Goal: Information Seeking & Learning: Learn about a topic

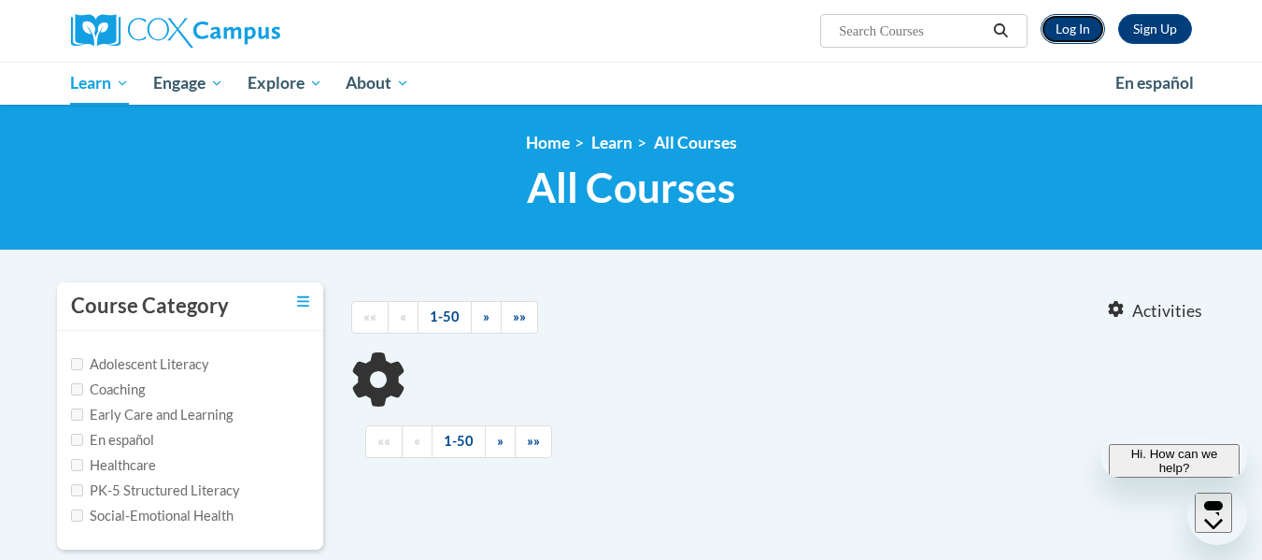
drag, startPoint x: 0, startPoint y: 0, endPoint x: 1069, endPoint y: 25, distance: 1069.2
click at [1069, 25] on link "Log In" at bounding box center [1073, 29] width 64 height 30
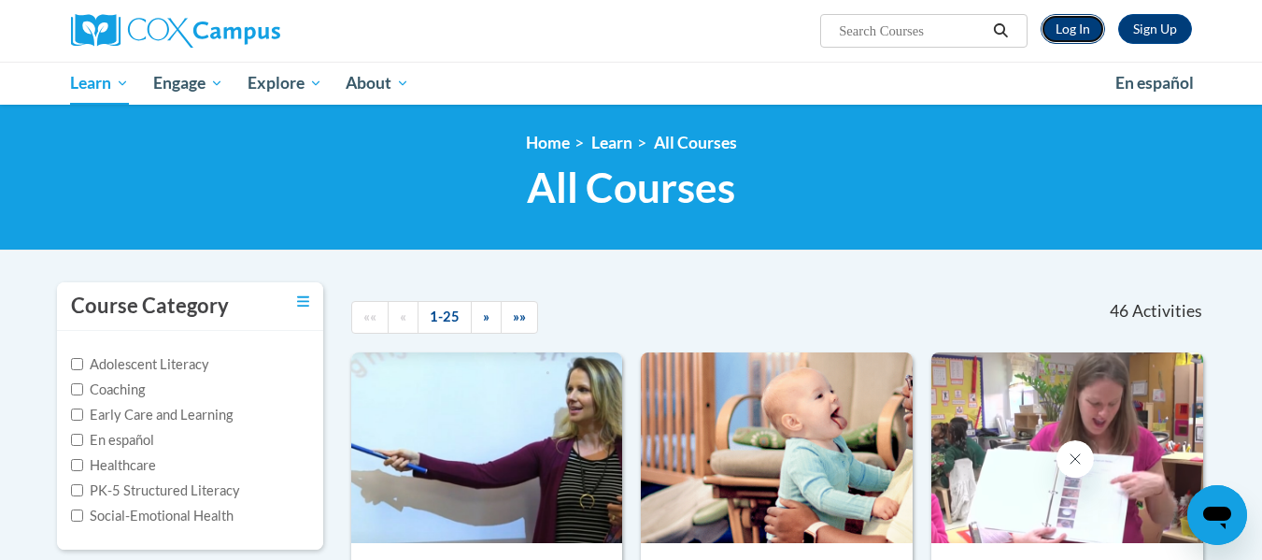
click at [1064, 28] on link "Log In" at bounding box center [1073, 29] width 64 height 30
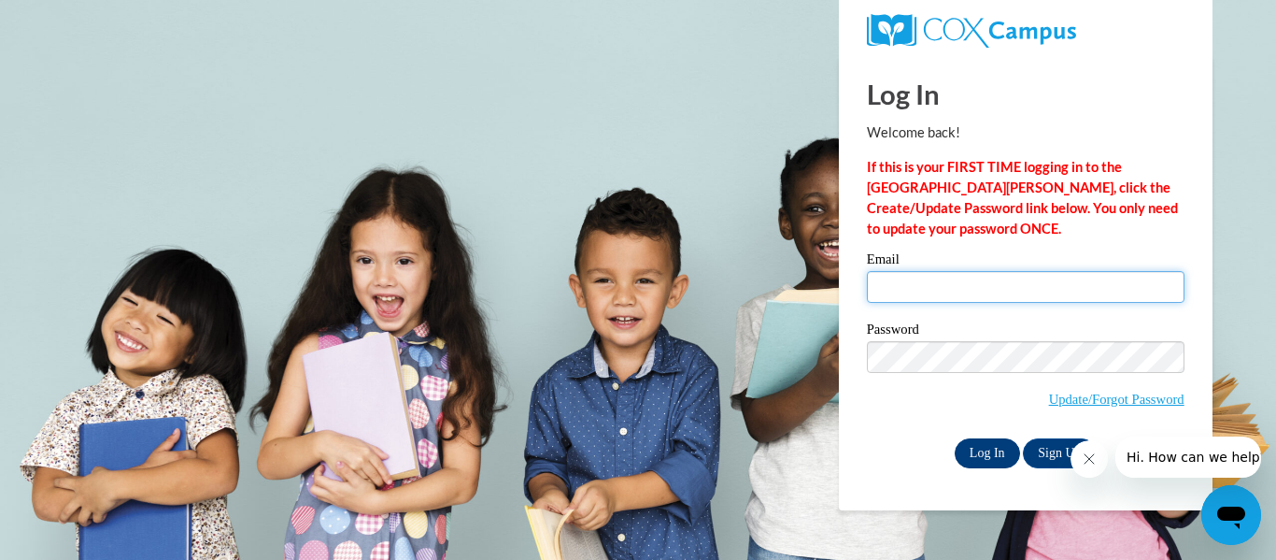
type input "jgerou@kusd.edu"
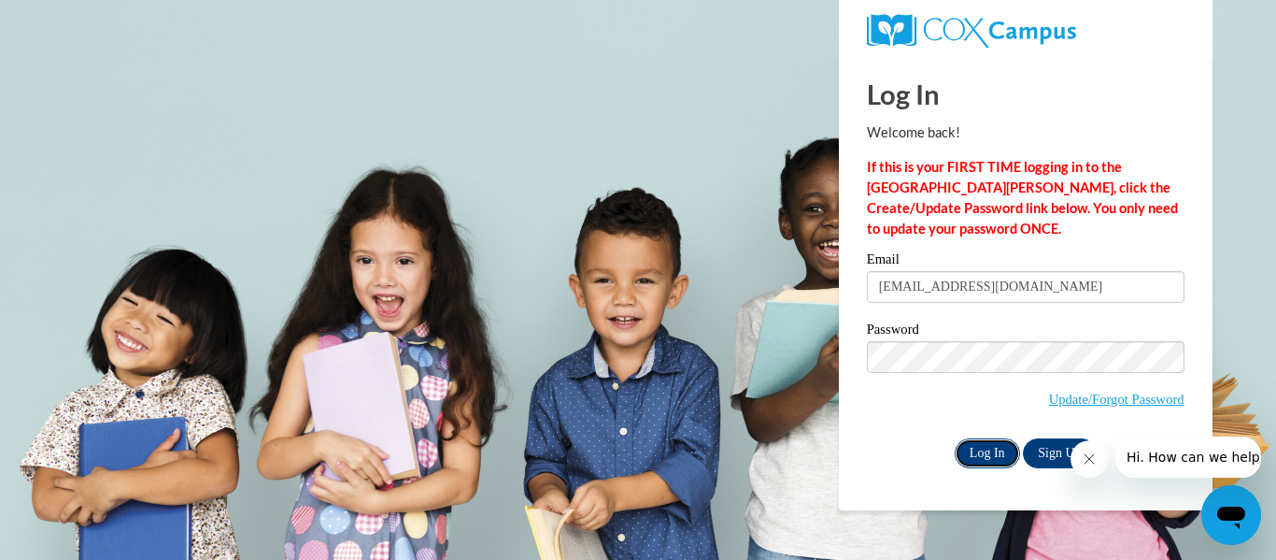
click at [982, 458] on input "Log In" at bounding box center [987, 453] width 65 height 30
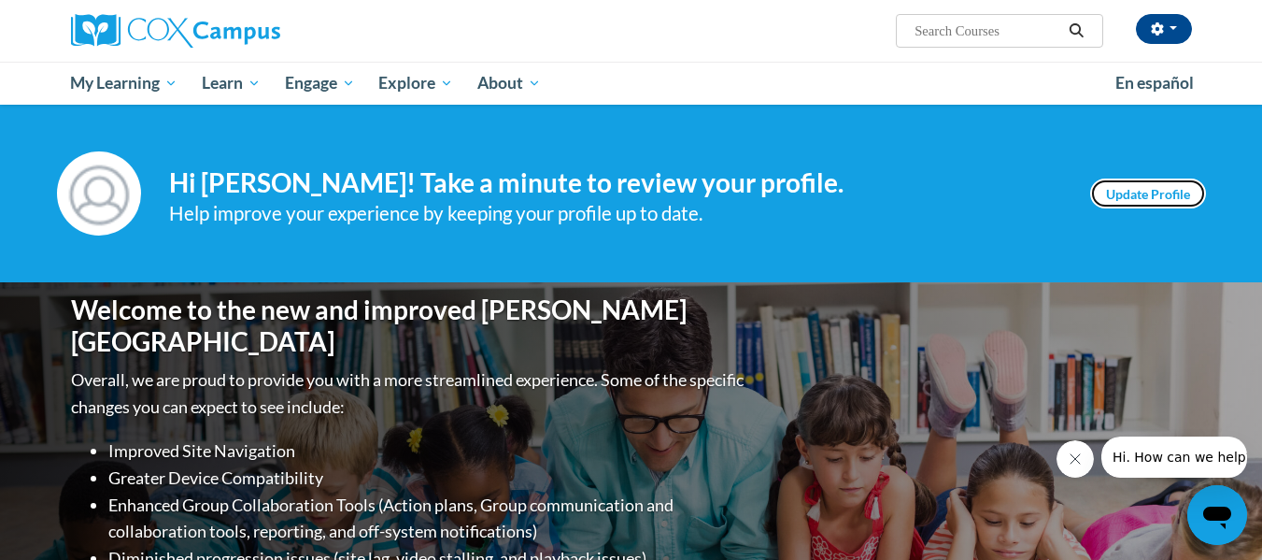
click at [1130, 187] on link "Update Profile" at bounding box center [1148, 193] width 116 height 30
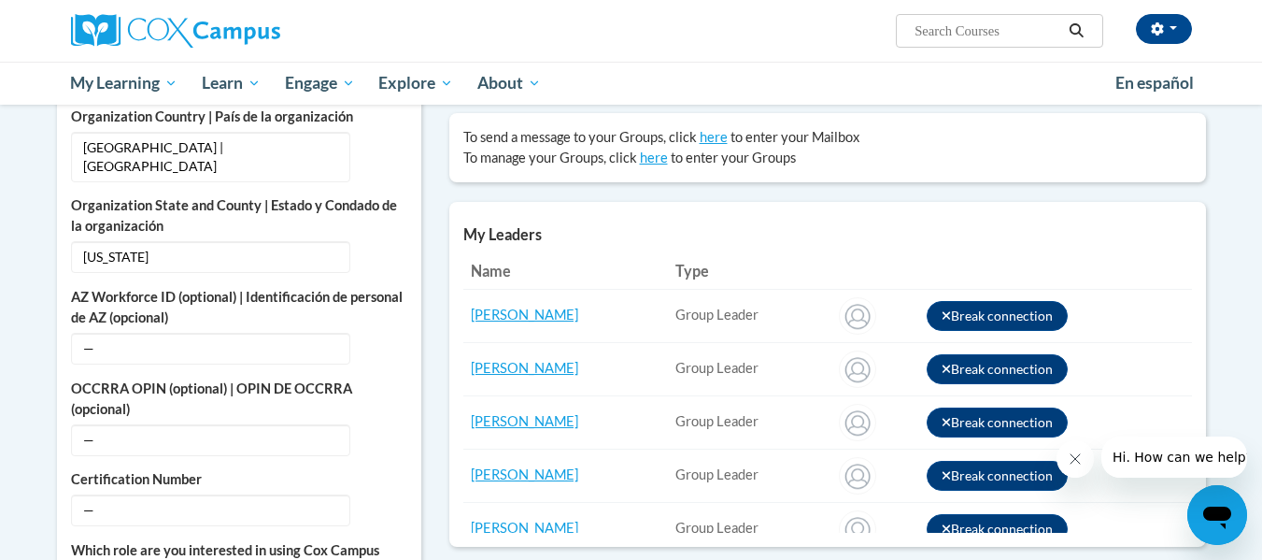
click at [1076, 461] on icon "Close message from company" at bounding box center [1074, 458] width 9 height 9
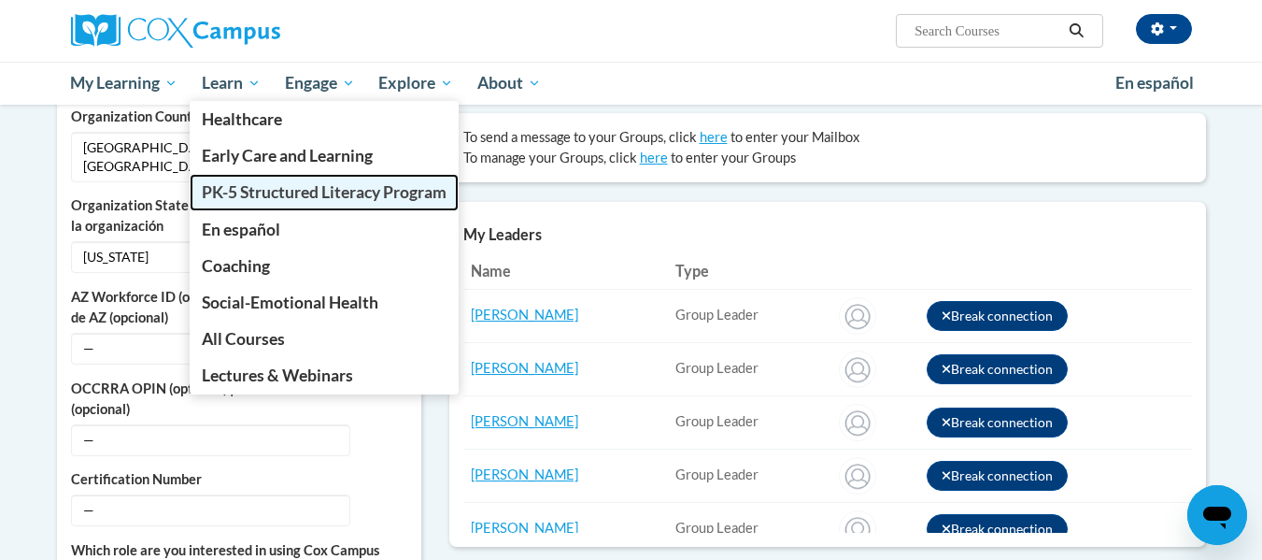
click at [251, 195] on span "PK-5 Structured Literacy Program" at bounding box center [324, 192] width 245 height 20
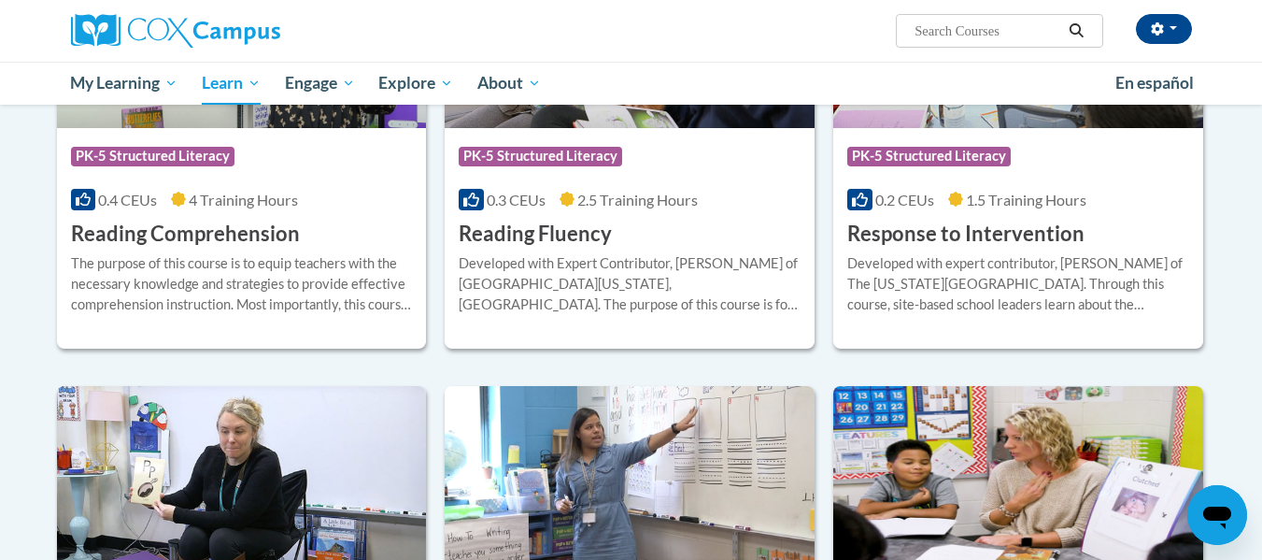
scroll to position [1736, 0]
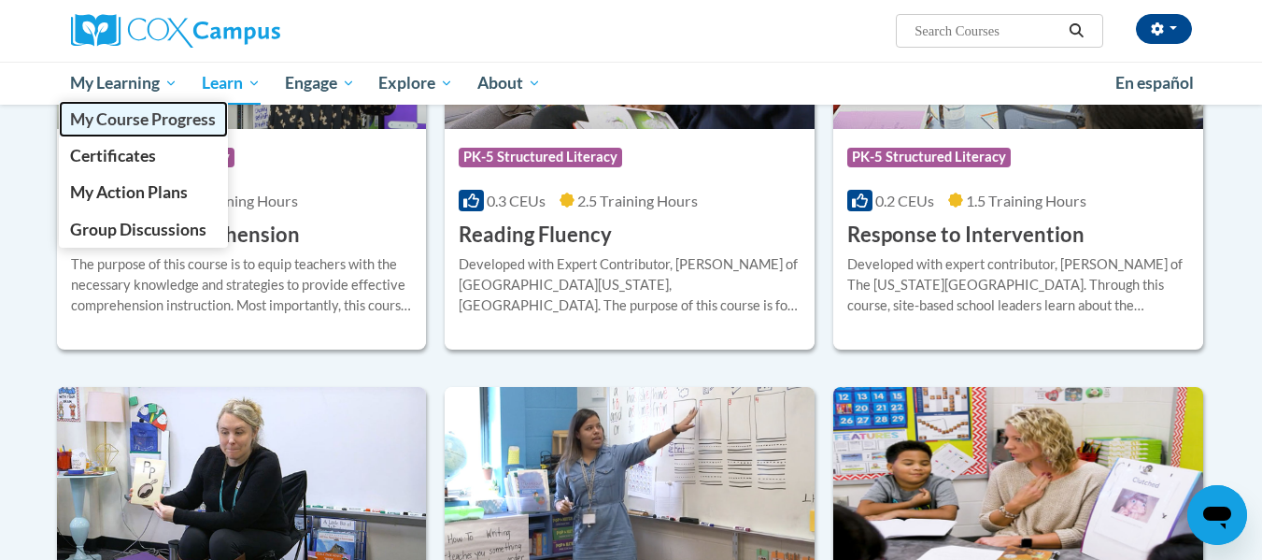
click at [135, 121] on span "My Course Progress" at bounding box center [143, 119] width 146 height 20
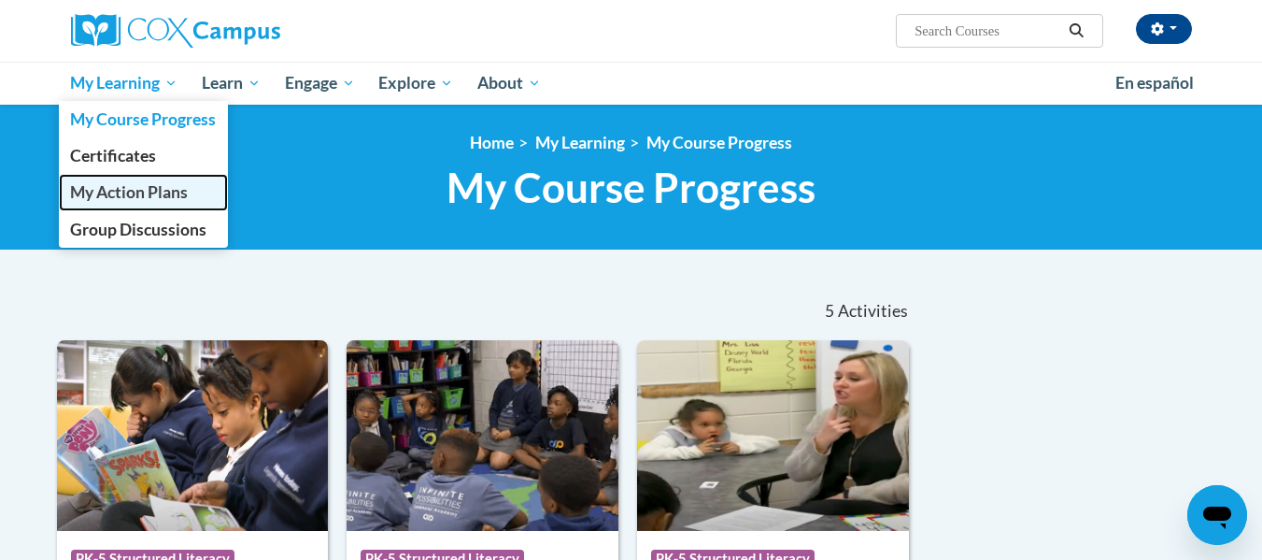
click at [156, 187] on span "My Action Plans" at bounding box center [129, 192] width 118 height 20
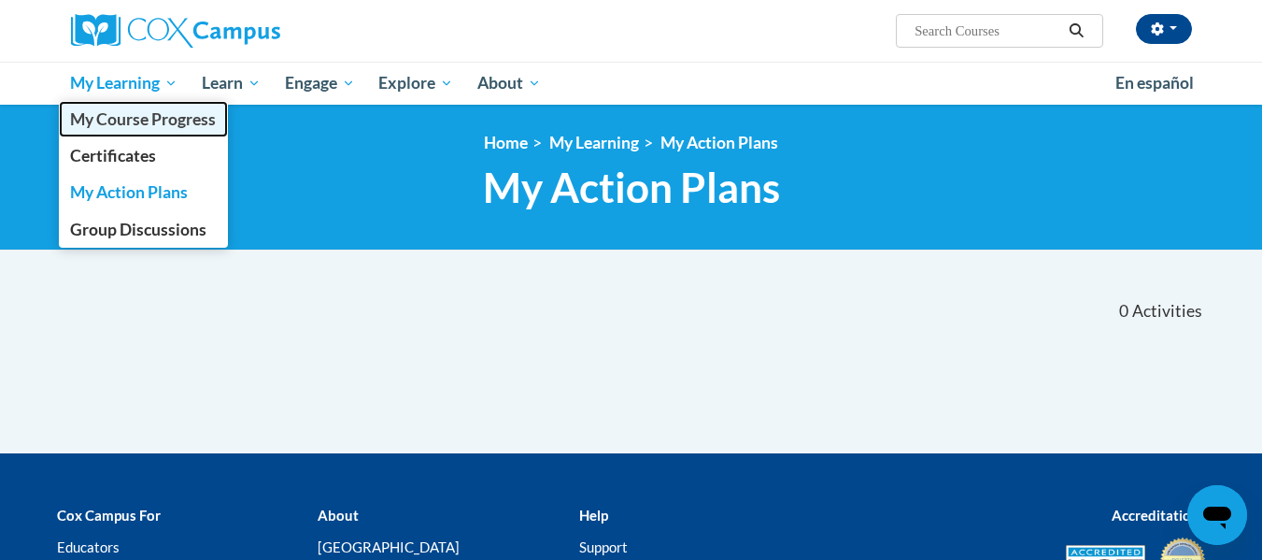
click at [130, 123] on span "My Course Progress" at bounding box center [143, 119] width 146 height 20
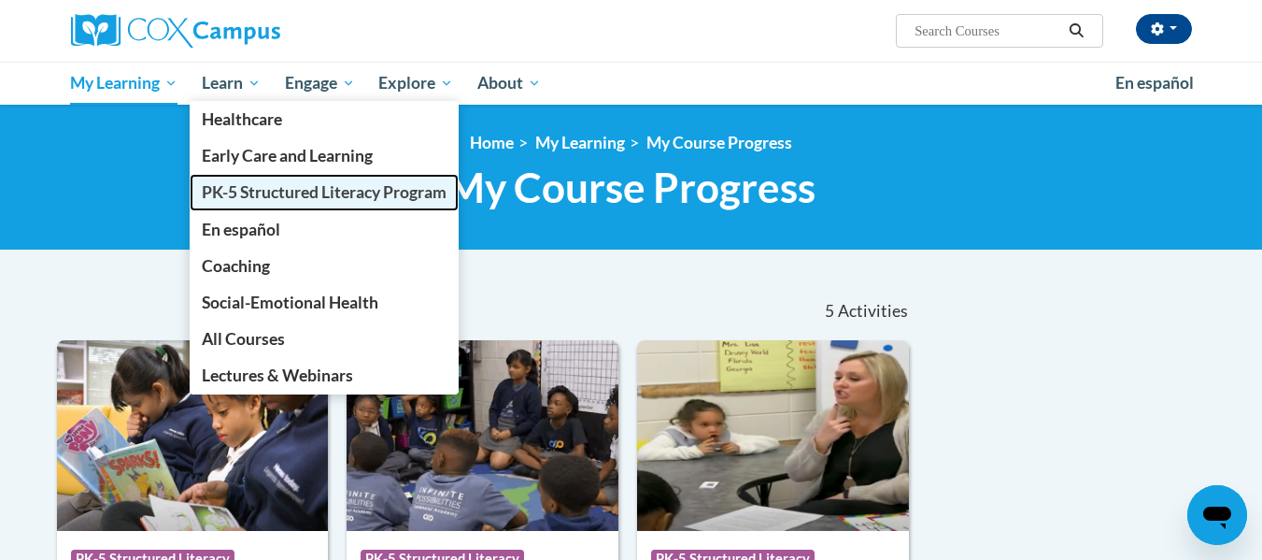
click at [230, 194] on span "PK-5 Structured Literacy Program" at bounding box center [324, 192] width 245 height 20
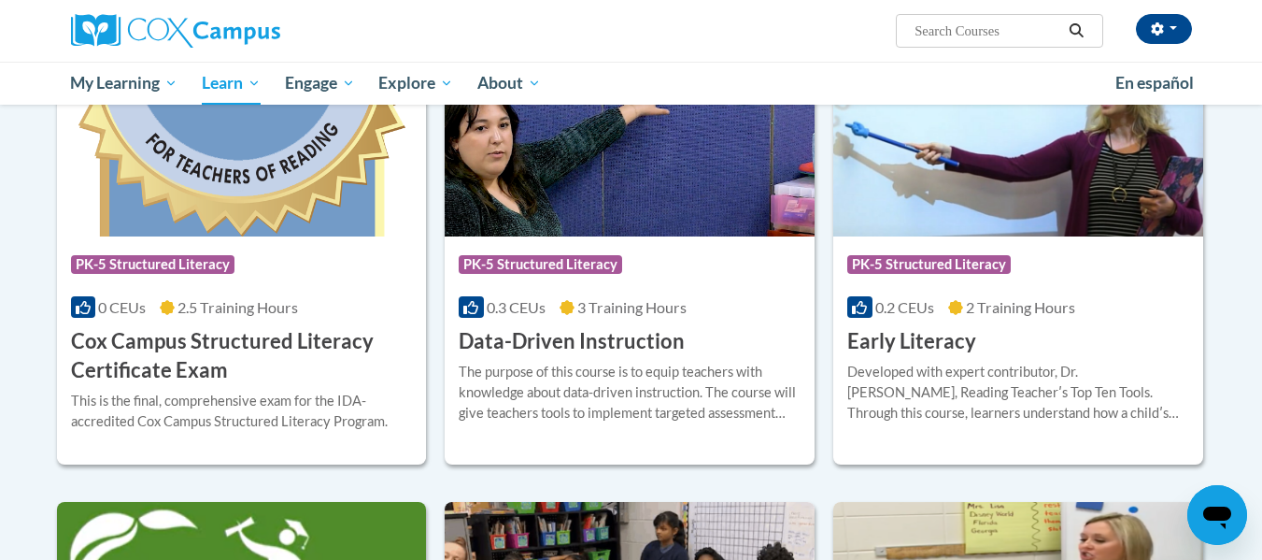
scroll to position [672, 0]
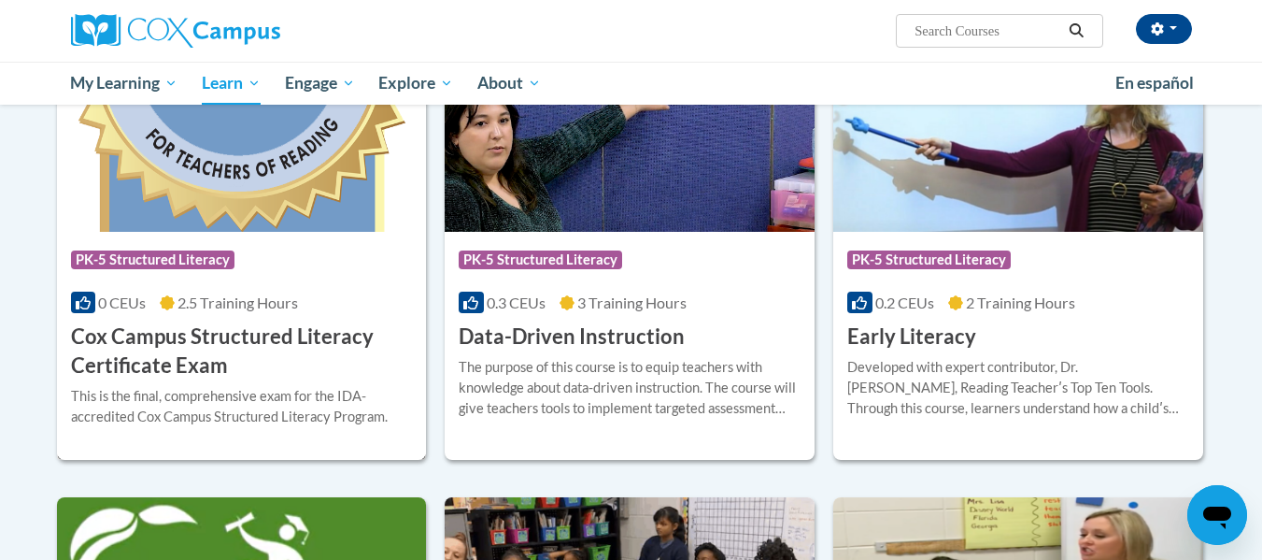
click at [189, 333] on h3 "Cox Campus Structured Literacy Certificate Exam" at bounding box center [242, 351] width 342 height 58
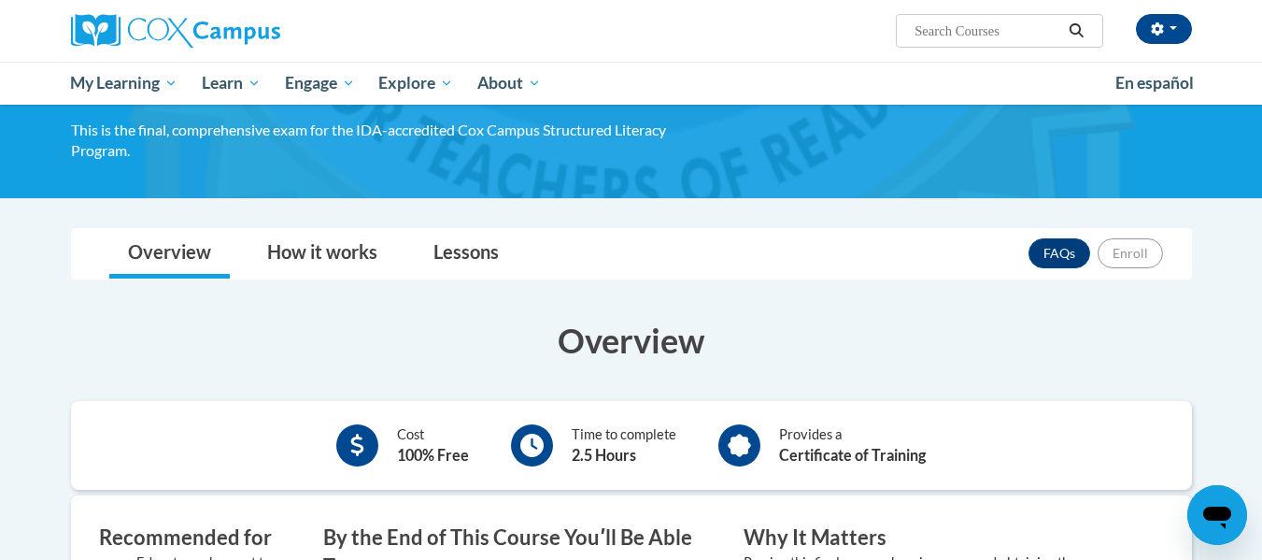
scroll to position [164, 0]
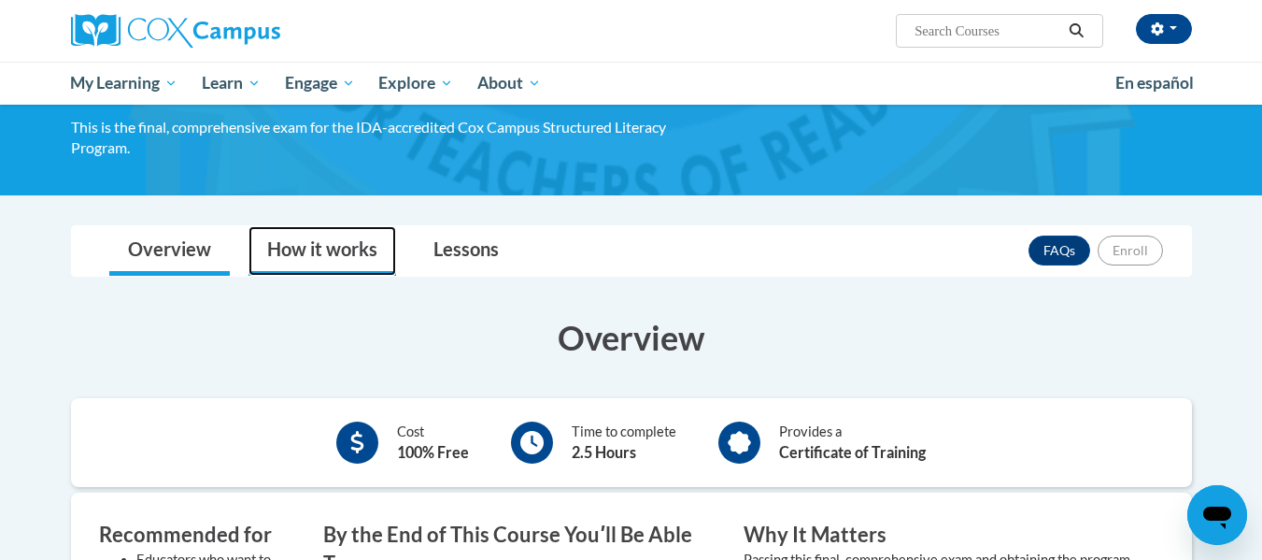
click at [319, 257] on link "How it works" at bounding box center [323, 251] width 148 height 50
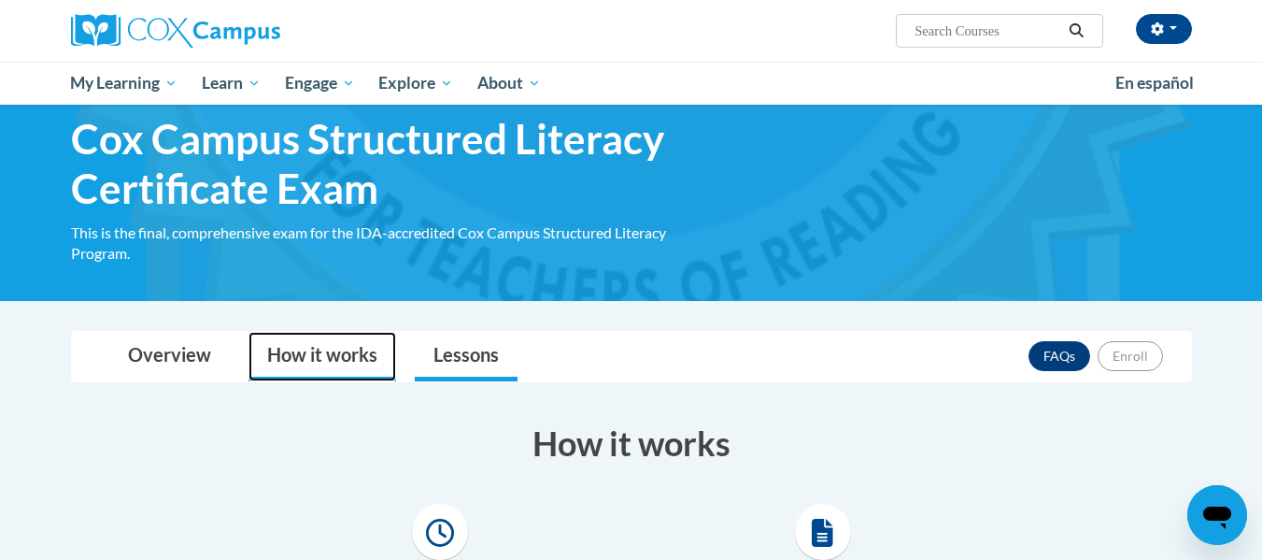
scroll to position [45, 0]
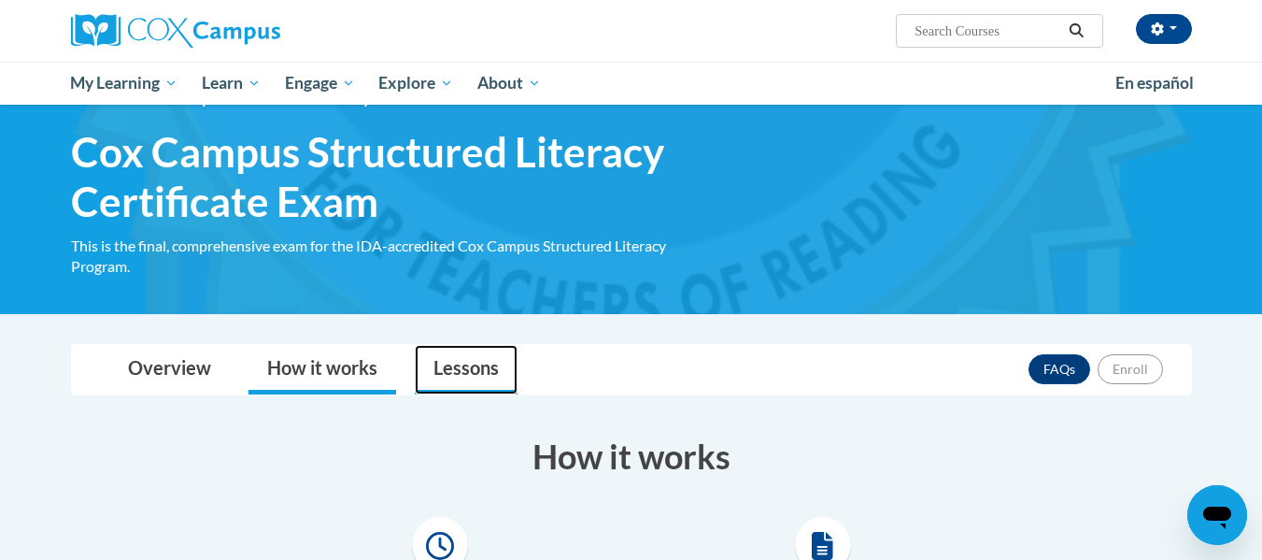
click at [435, 377] on link "Lessons" at bounding box center [466, 370] width 103 height 50
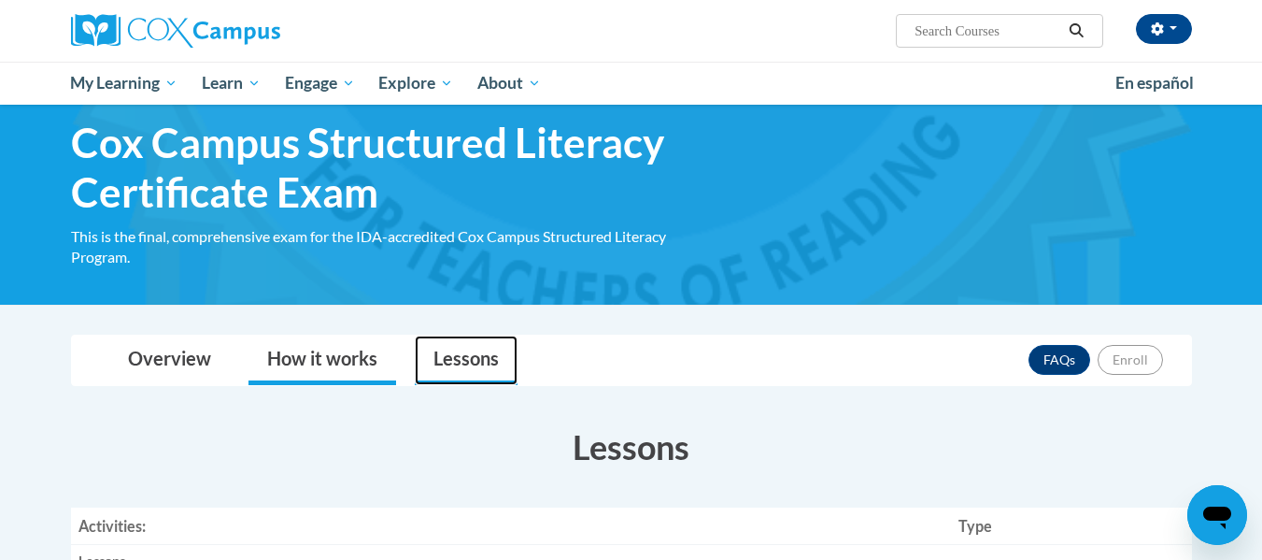
scroll to position [37, 0]
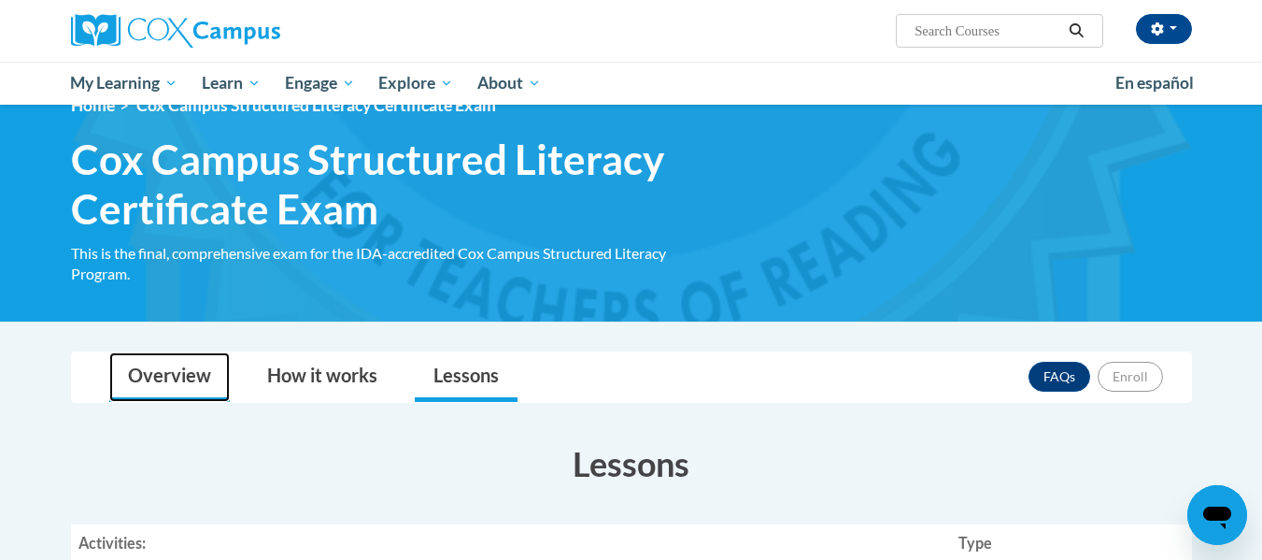
click at [180, 378] on link "Overview" at bounding box center [169, 377] width 121 height 50
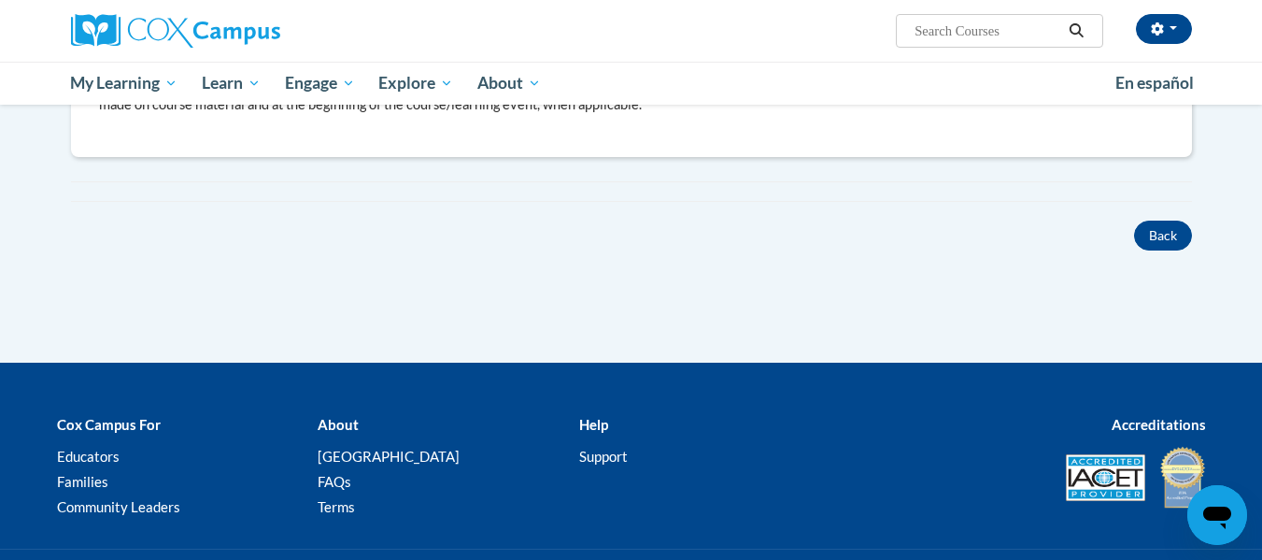
scroll to position [892, 0]
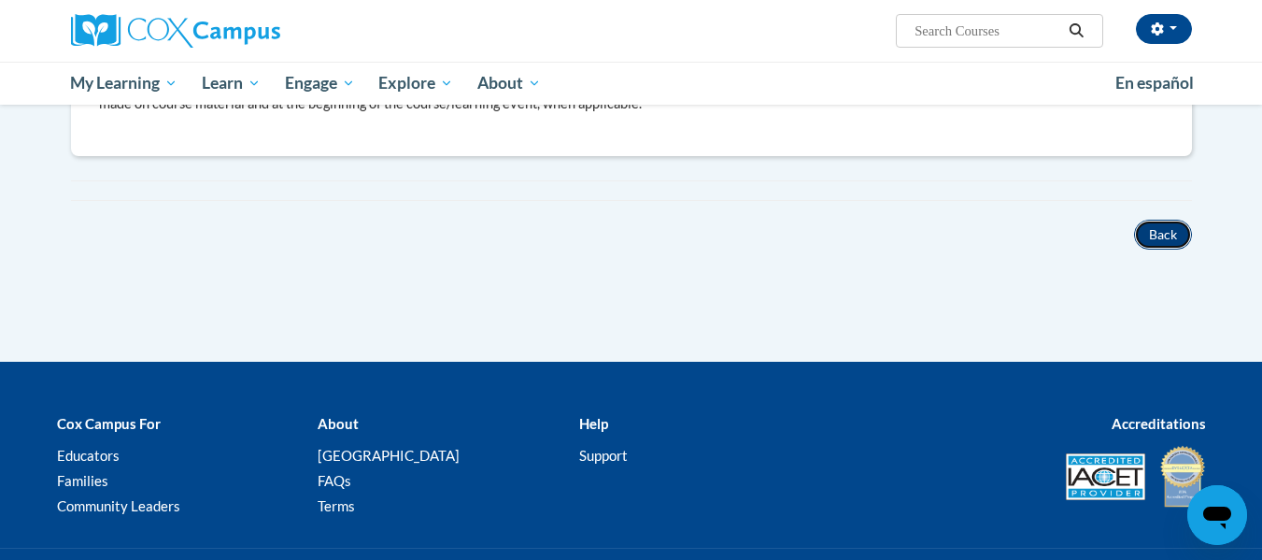
click at [1157, 235] on button "Back" at bounding box center [1163, 235] width 58 height 30
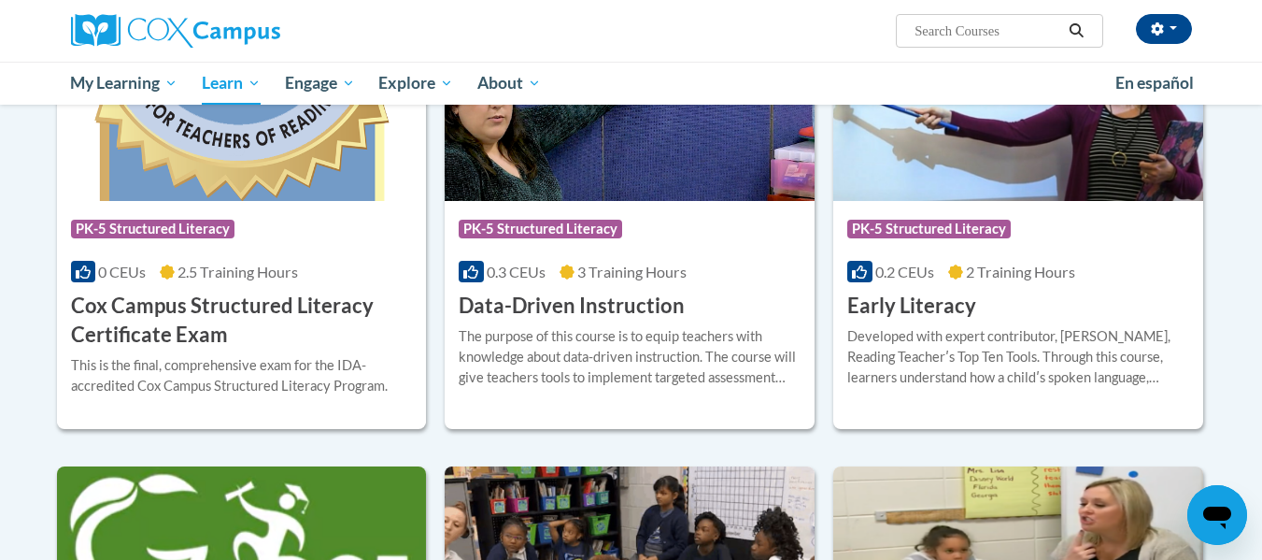
scroll to position [700, 0]
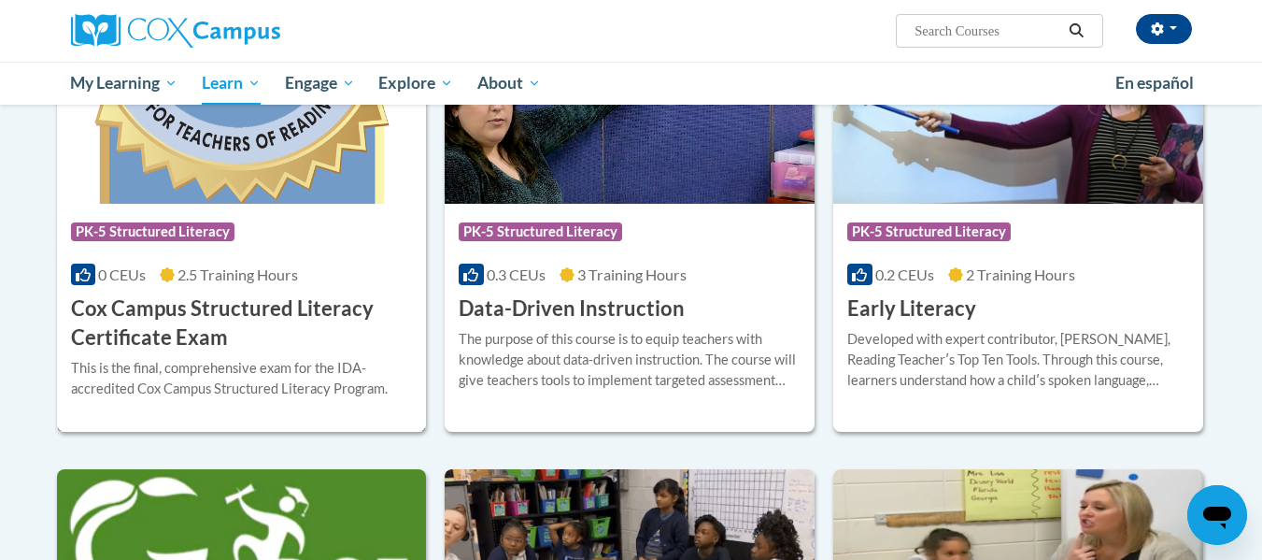
click at [199, 235] on span "PK-5 Structured Literacy" at bounding box center [153, 231] width 164 height 19
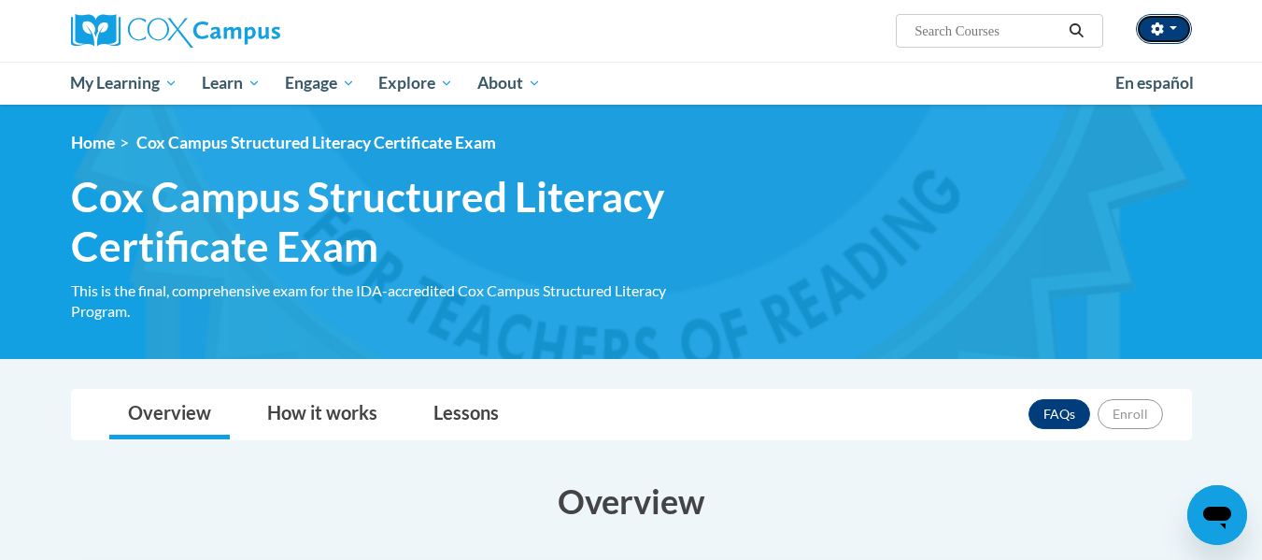
click at [1181, 27] on button "button" at bounding box center [1164, 29] width 56 height 30
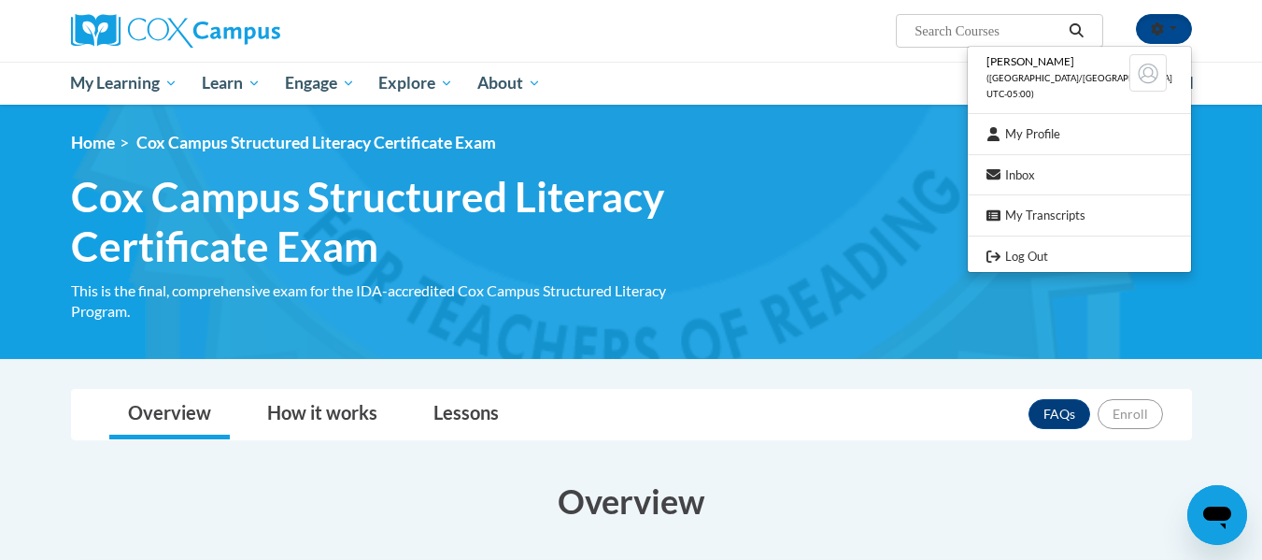
click at [1051, 78] on span "([GEOGRAPHIC_DATA]/[GEOGRAPHIC_DATA] UTC-05:00)" at bounding box center [1080, 86] width 186 height 26
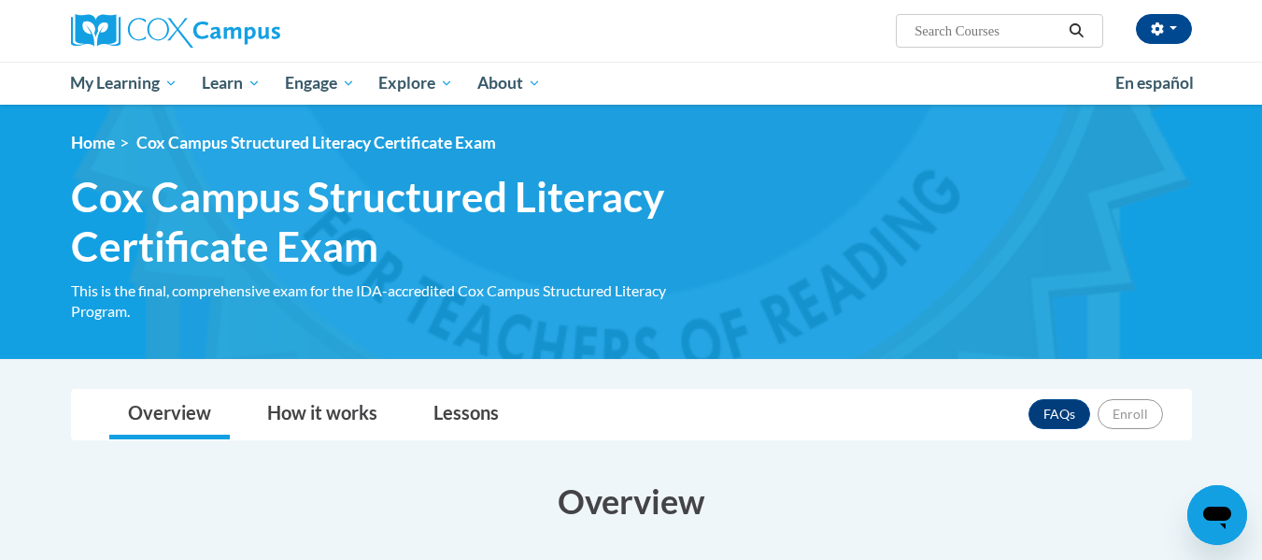
click at [640, 79] on ul "My Learning My Learning My Course Progress Certificates My Action Plans Group D…" at bounding box center [581, 83] width 1045 height 43
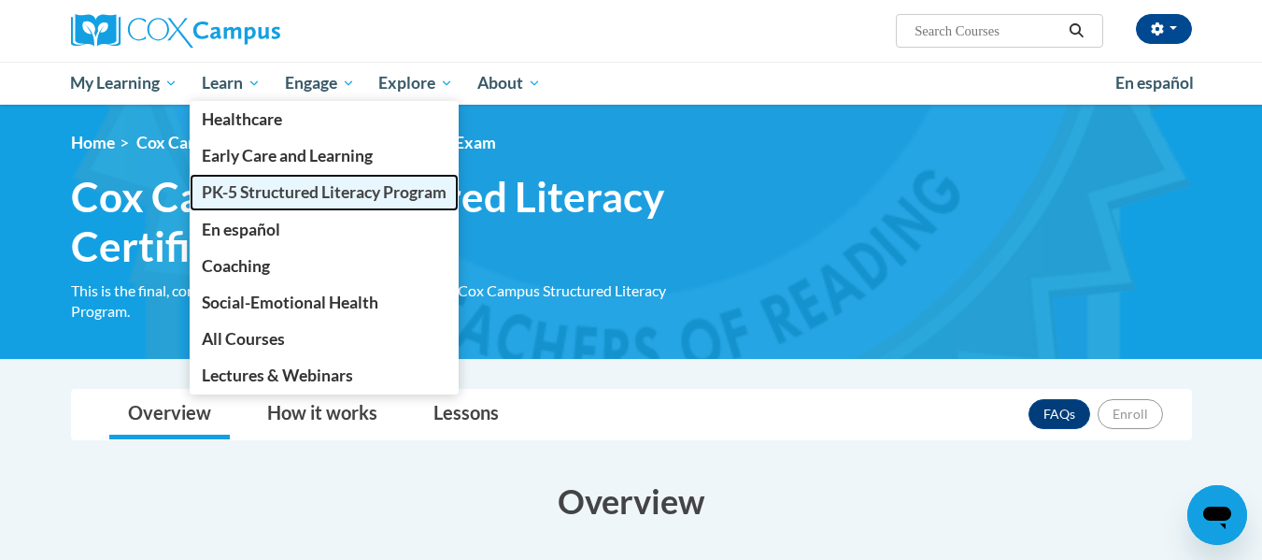
click at [247, 192] on span "PK-5 Structured Literacy Program" at bounding box center [324, 192] width 245 height 20
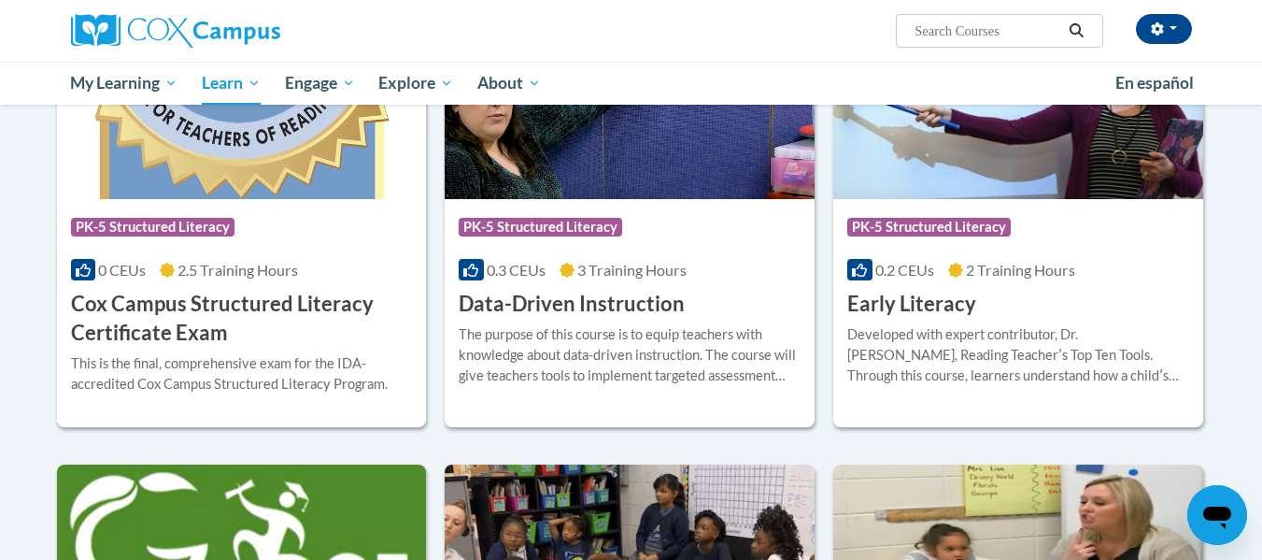
scroll to position [707, 0]
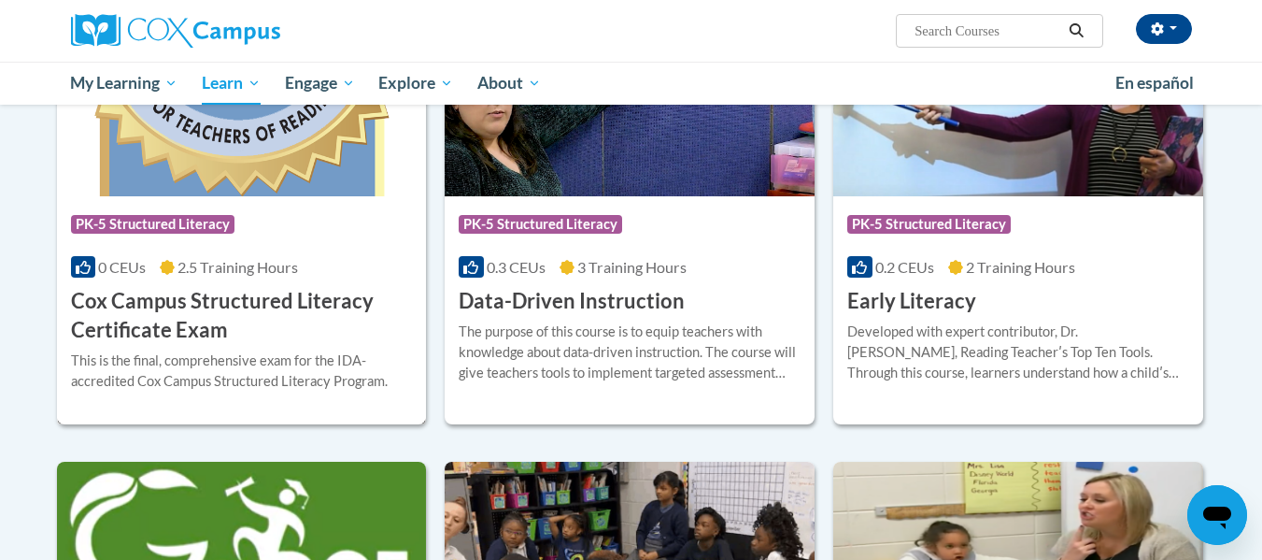
click at [215, 303] on h3 "Cox Campus Structured Literacy Certificate Exam" at bounding box center [242, 316] width 342 height 58
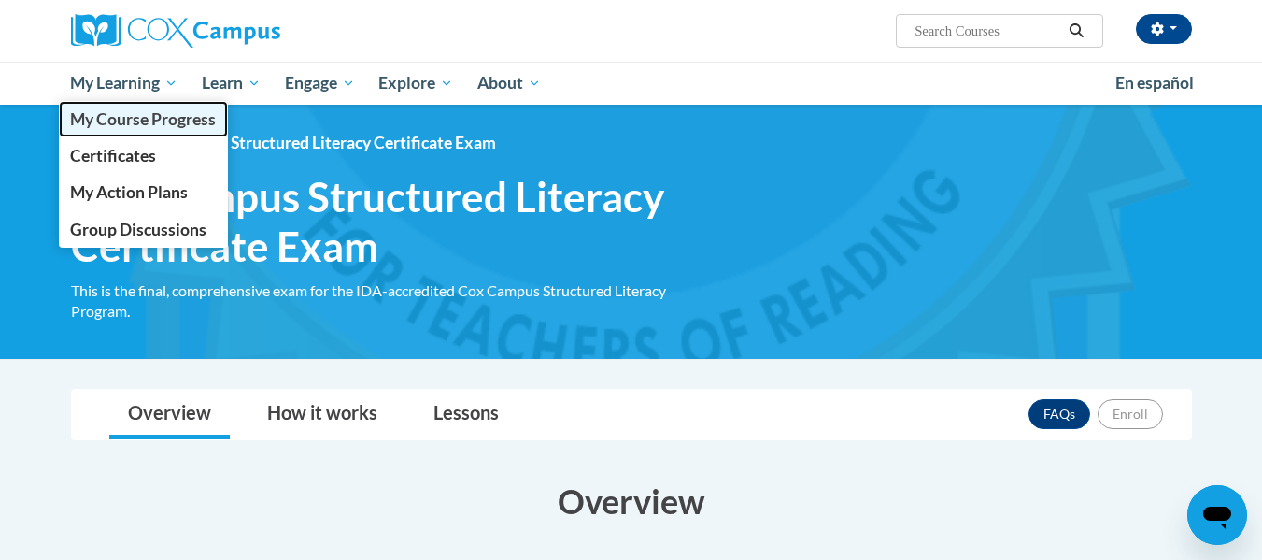
click at [155, 124] on span "My Course Progress" at bounding box center [143, 119] width 146 height 20
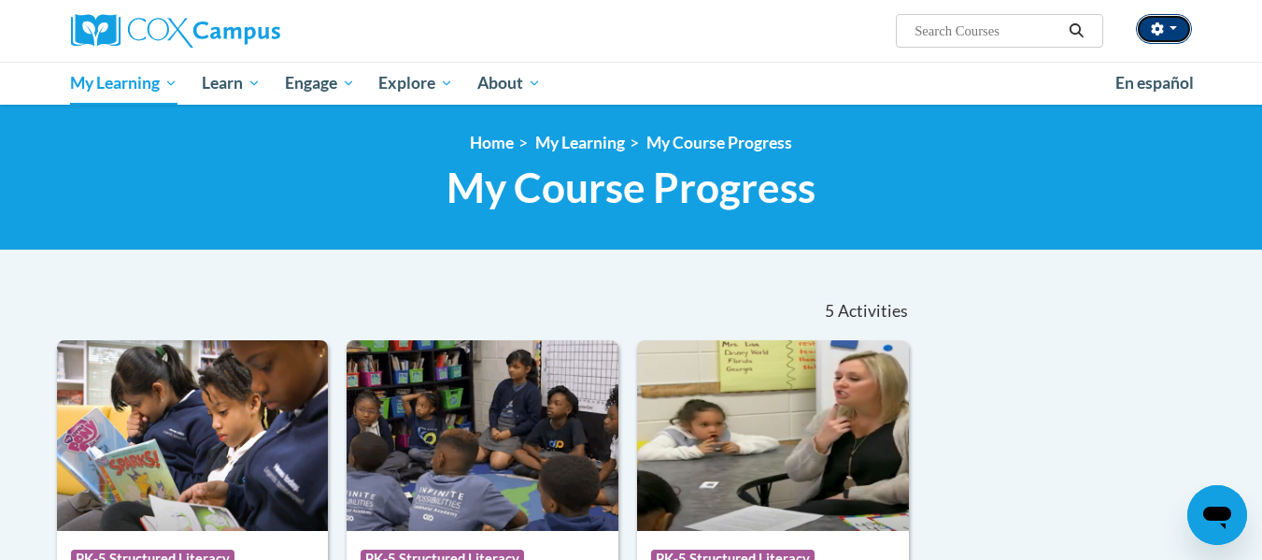
click at [1175, 31] on button "button" at bounding box center [1164, 29] width 56 height 30
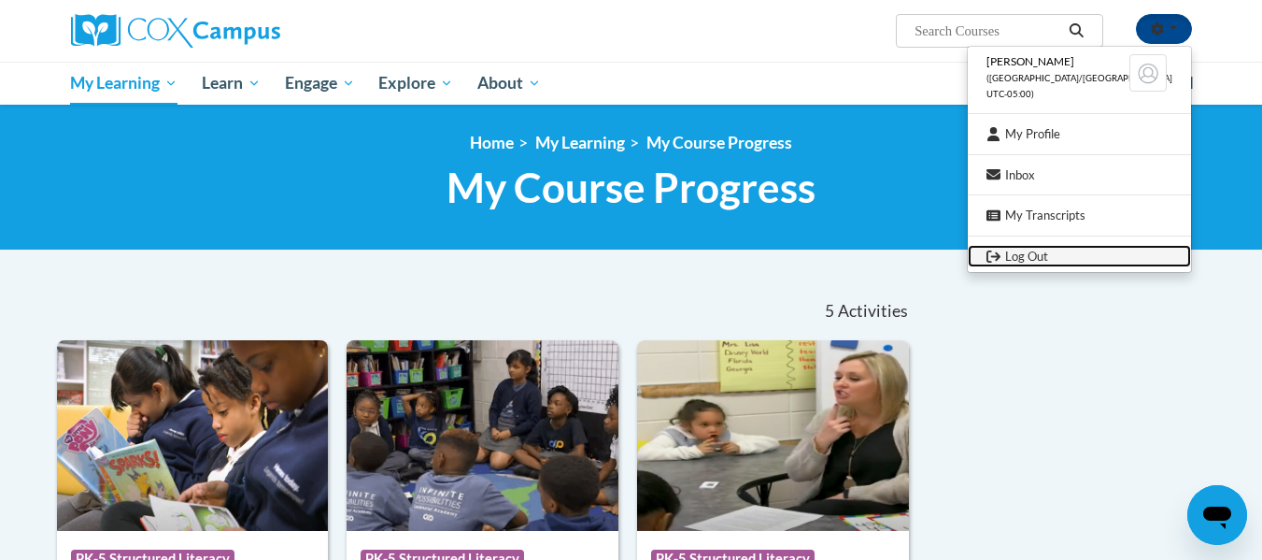
click at [1046, 255] on link "Log Out" at bounding box center [1079, 256] width 223 height 23
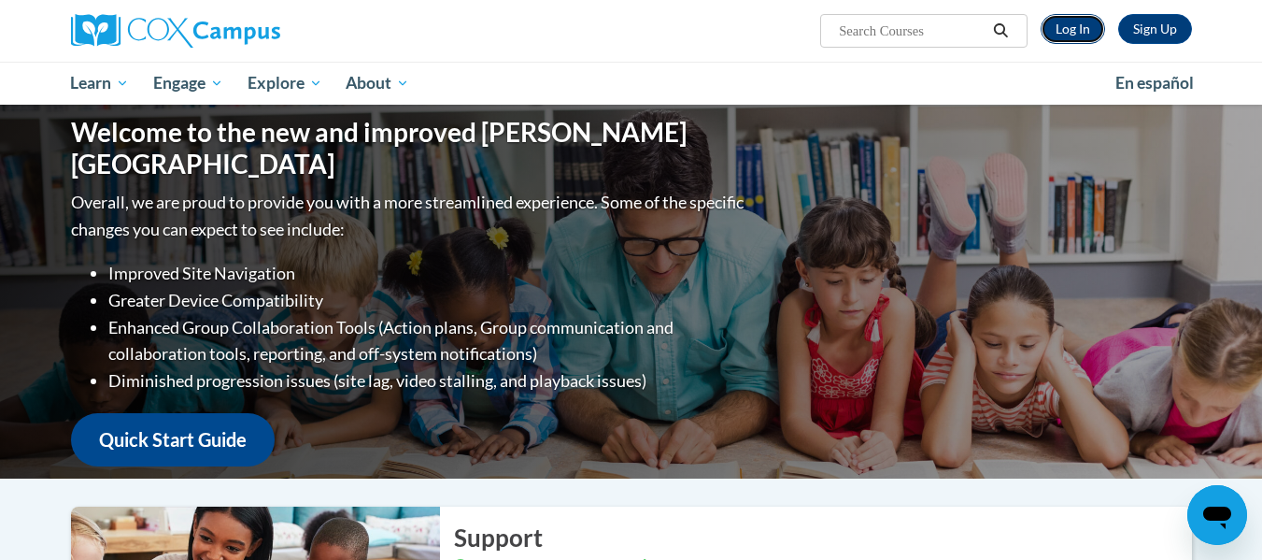
click at [1081, 40] on link "Log In" at bounding box center [1073, 29] width 64 height 30
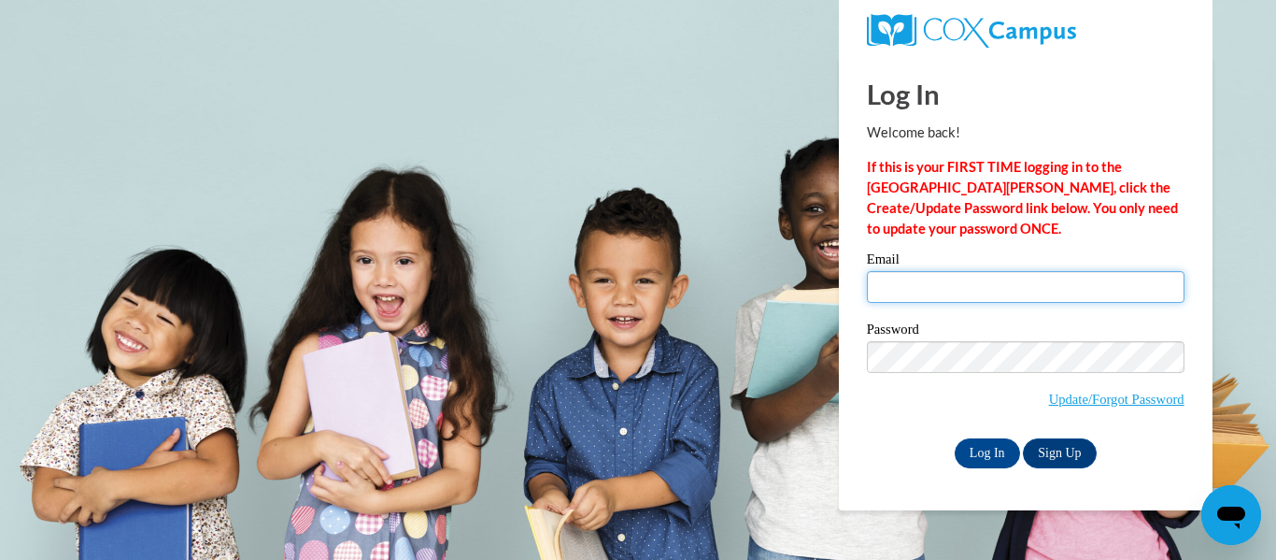
type input "[EMAIL_ADDRESS][DOMAIN_NAME]"
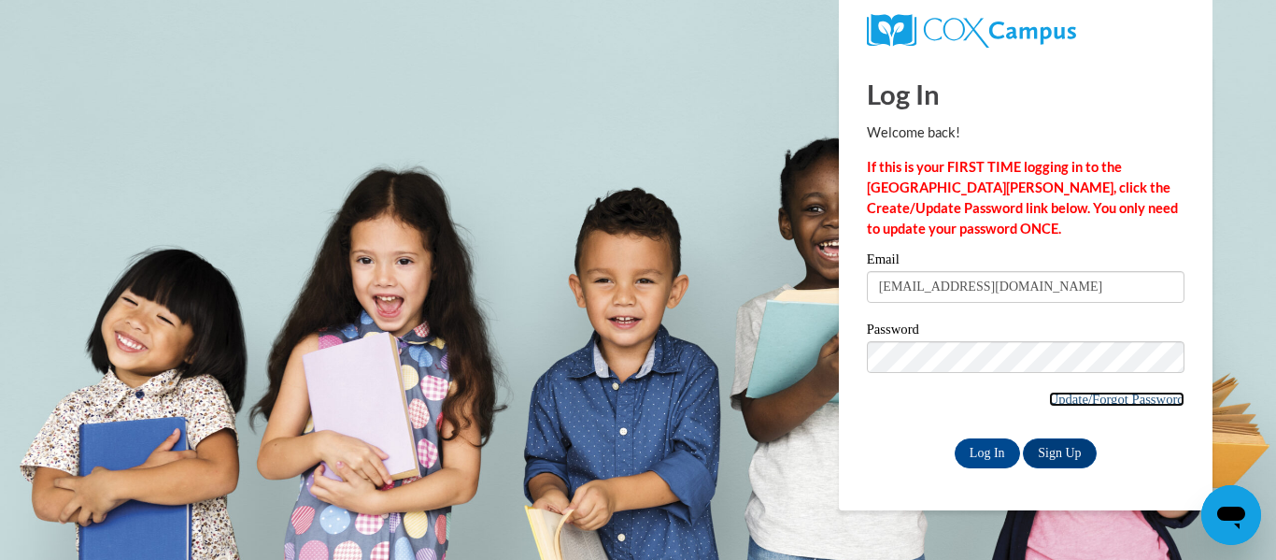
click at [1088, 393] on link "Update/Forgot Password" at bounding box center [1116, 399] width 135 height 15
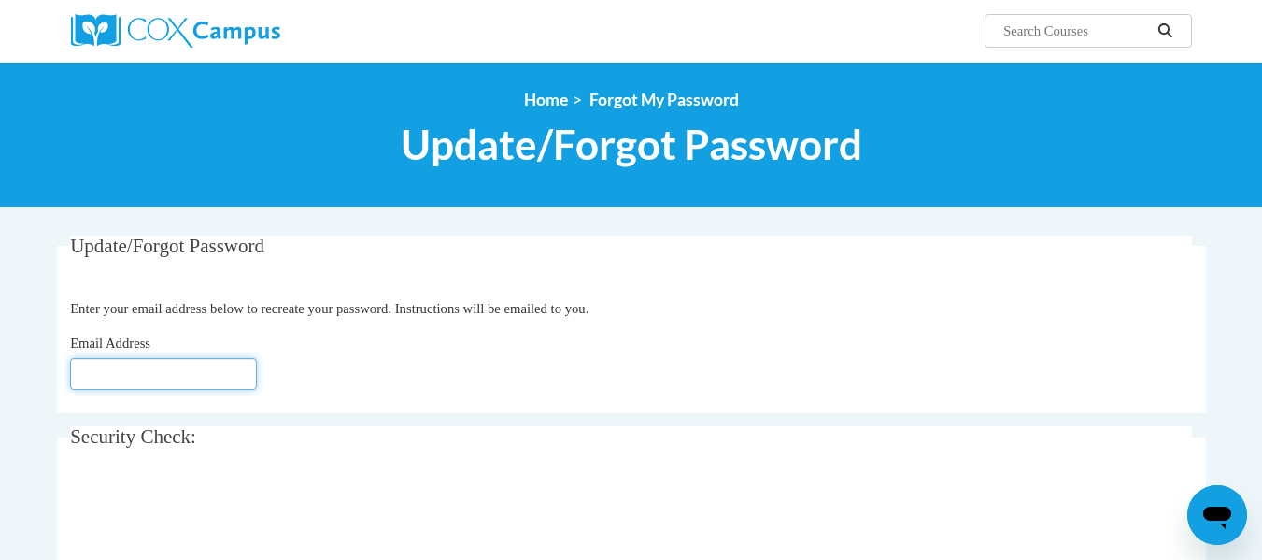
click at [164, 370] on input "Email Address" at bounding box center [163, 374] width 187 height 32
type input "[EMAIL_ADDRESS][DOMAIN_NAME]"
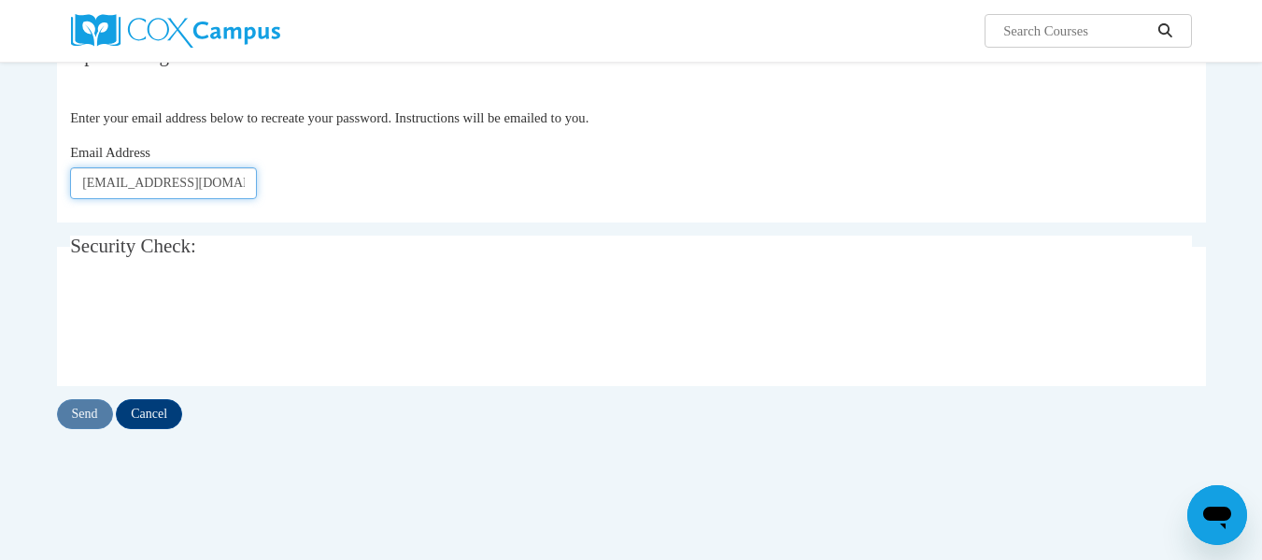
scroll to position [192, 0]
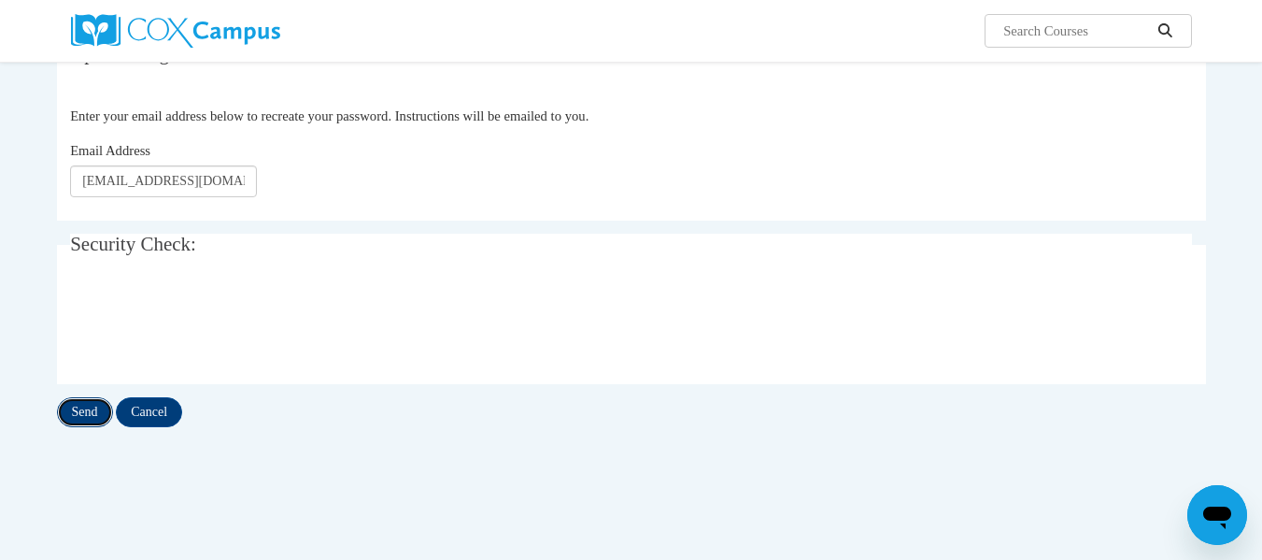
click at [88, 419] on input "Send" at bounding box center [85, 412] width 56 height 30
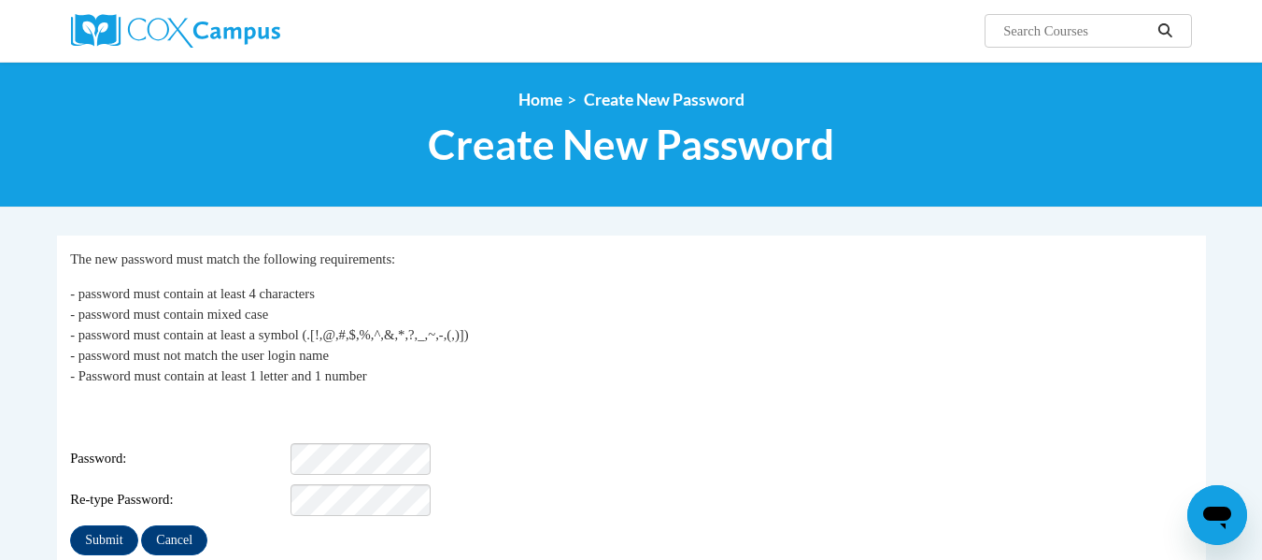
scroll to position [116, 0]
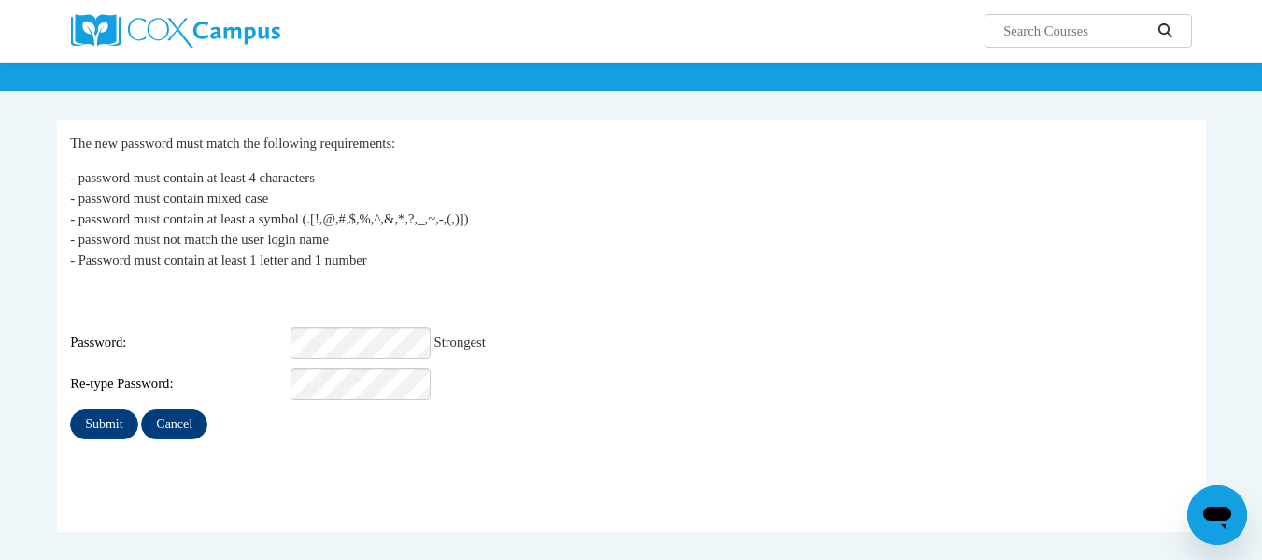
click at [562, 368] on div "Re-type Password:" at bounding box center [631, 384] width 1122 height 32
click at [92, 409] on input "Submit" at bounding box center [103, 424] width 67 height 30
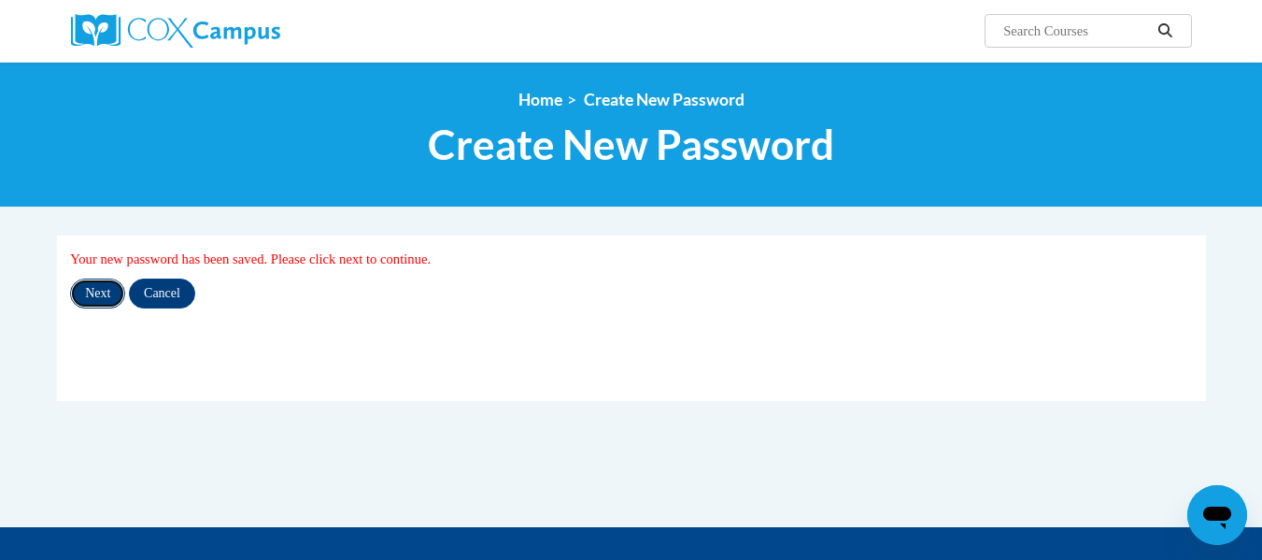
click at [92, 286] on input "Next" at bounding box center [97, 293] width 55 height 30
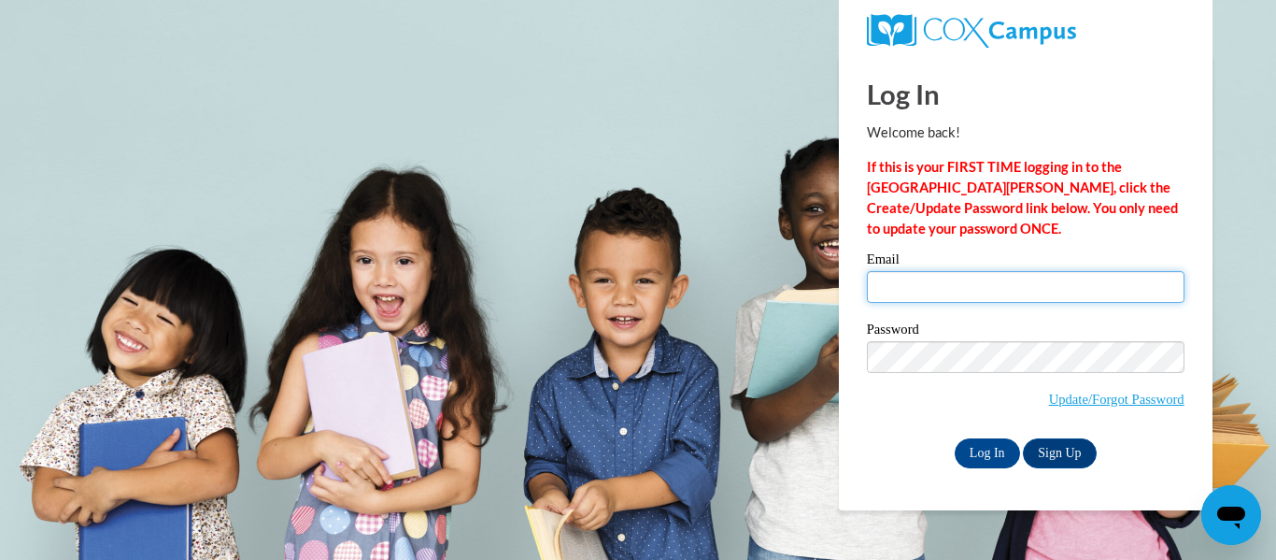
type input "[EMAIL_ADDRESS][DOMAIN_NAME]"
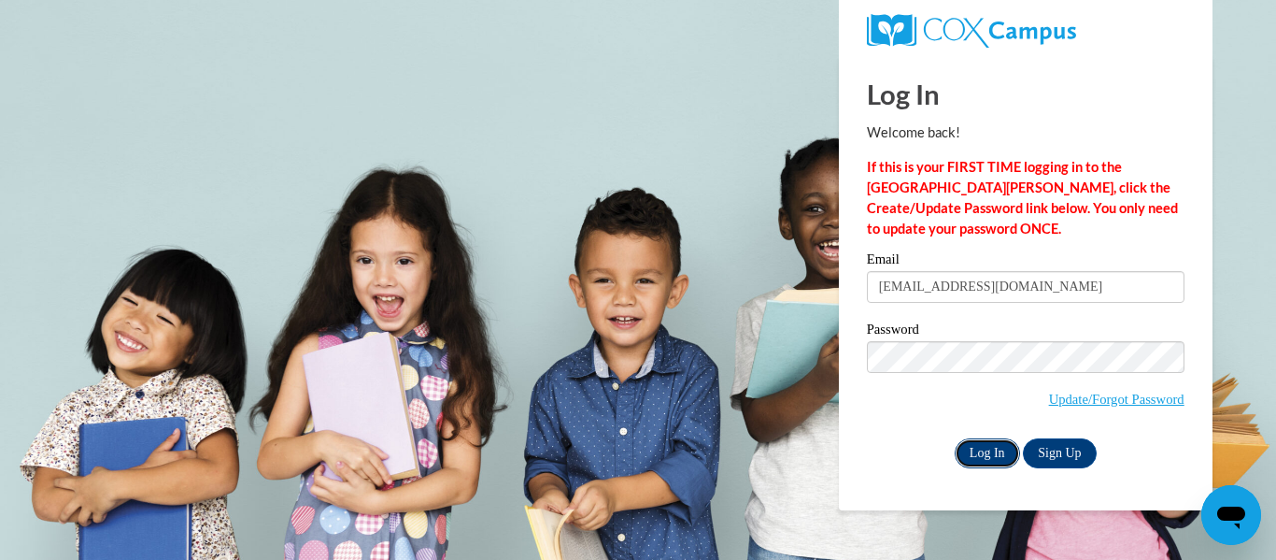
click at [989, 451] on input "Log In" at bounding box center [987, 453] width 65 height 30
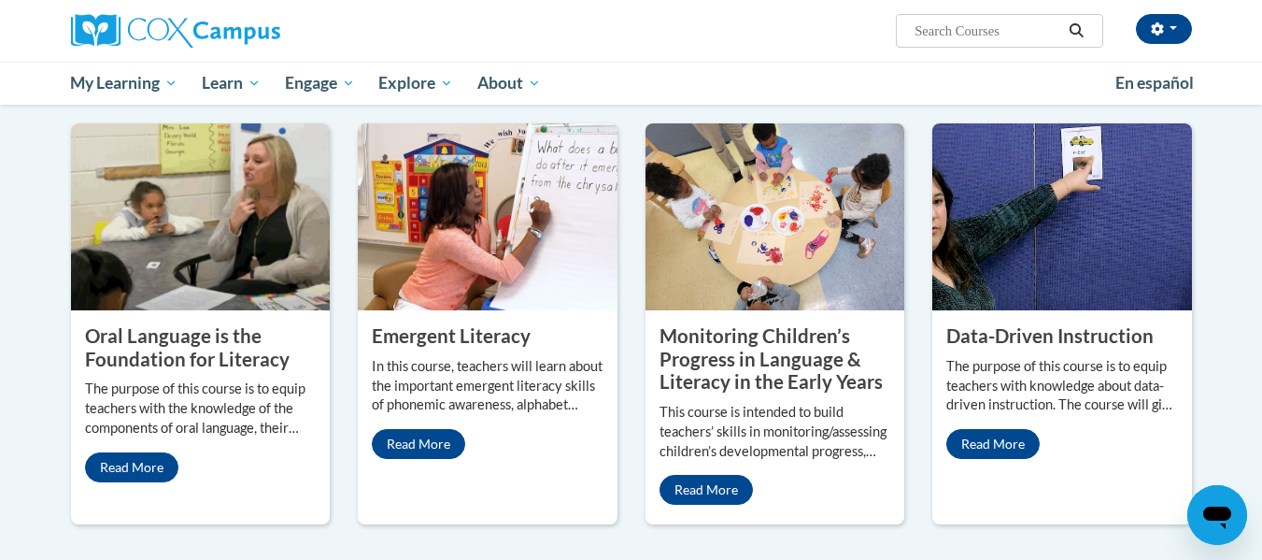
scroll to position [1512, 0]
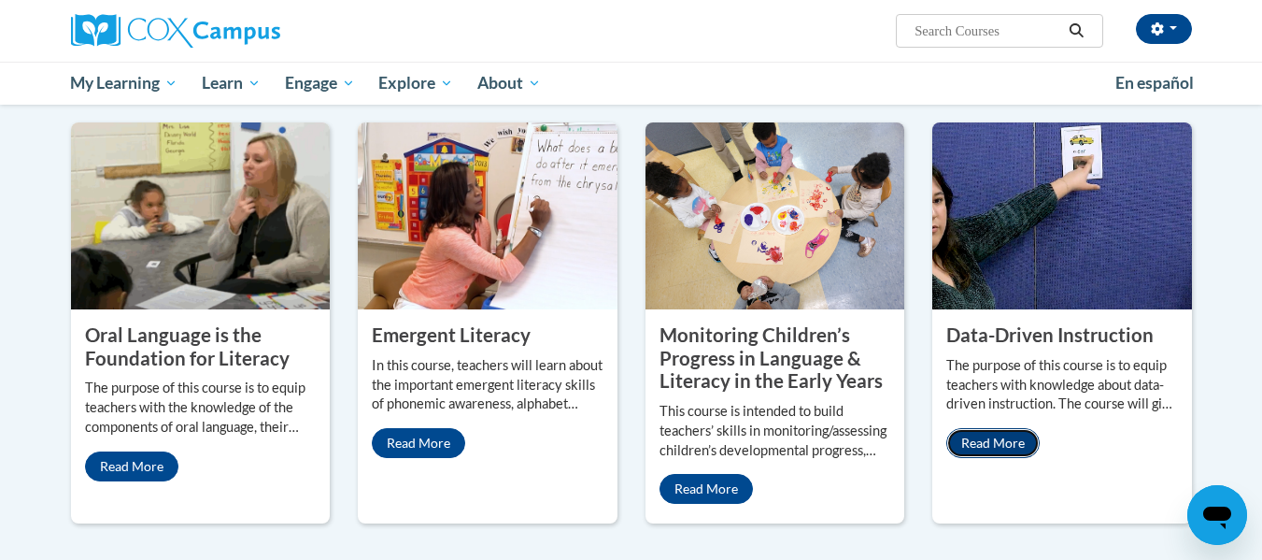
click at [1001, 428] on link "Read More" at bounding box center [993, 443] width 93 height 30
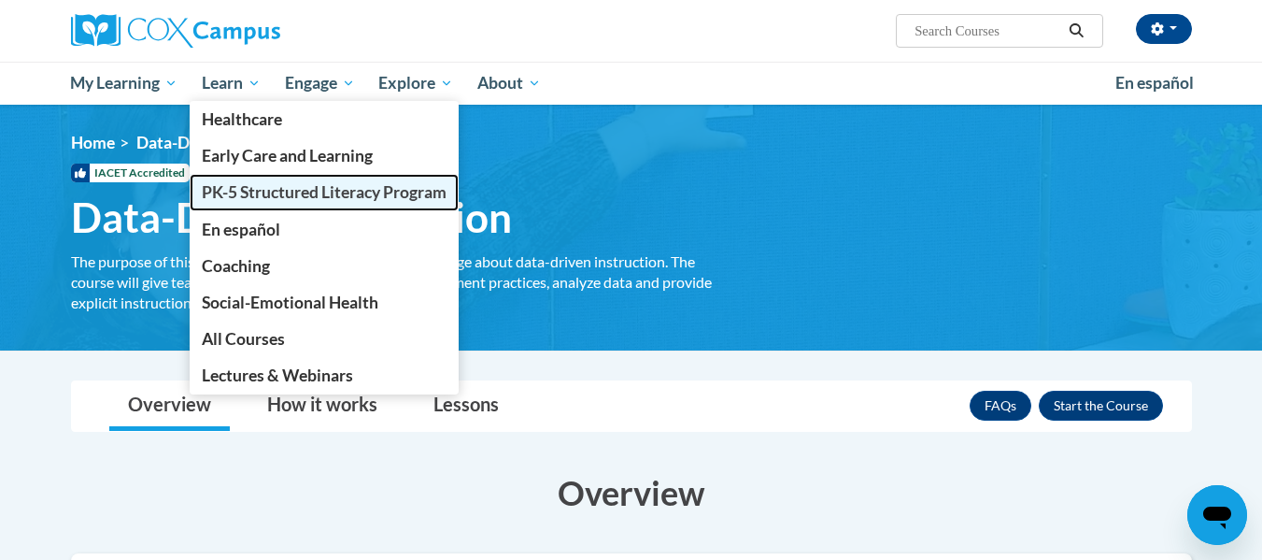
click at [278, 199] on span "PK-5 Structured Literacy Program" at bounding box center [324, 192] width 245 height 20
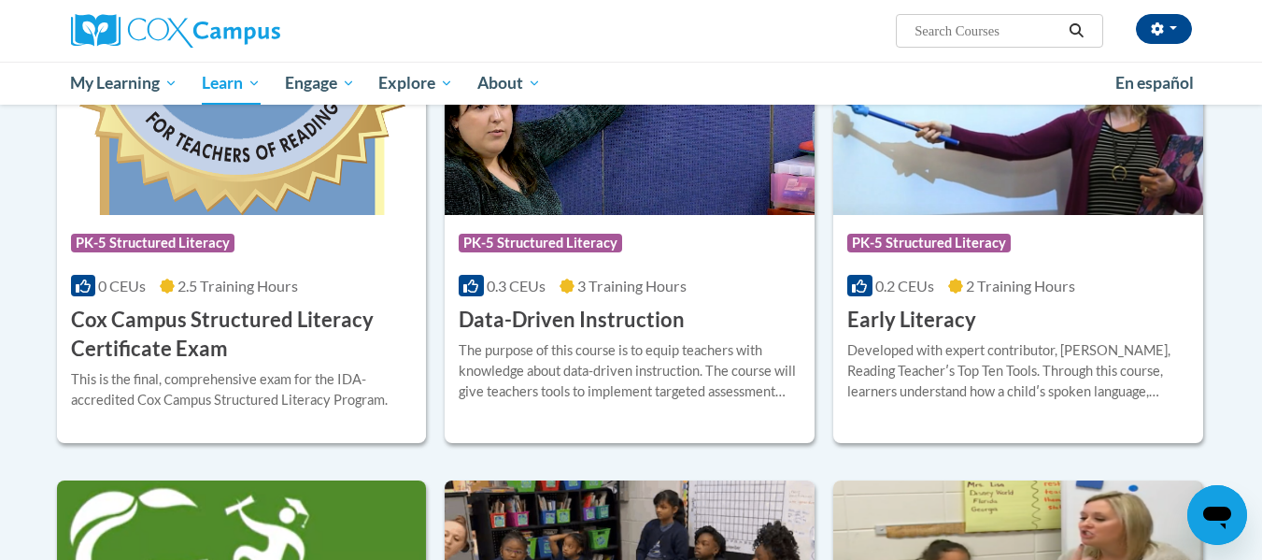
scroll to position [691, 0]
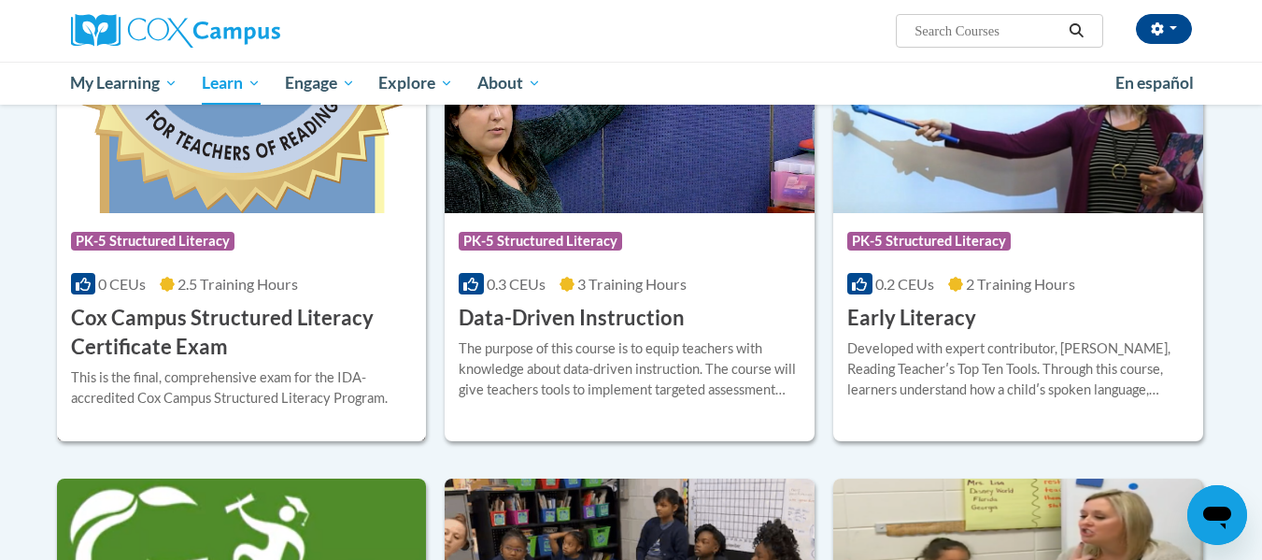
click at [254, 328] on h3 "Cox Campus Structured Literacy Certificate Exam" at bounding box center [242, 333] width 342 height 58
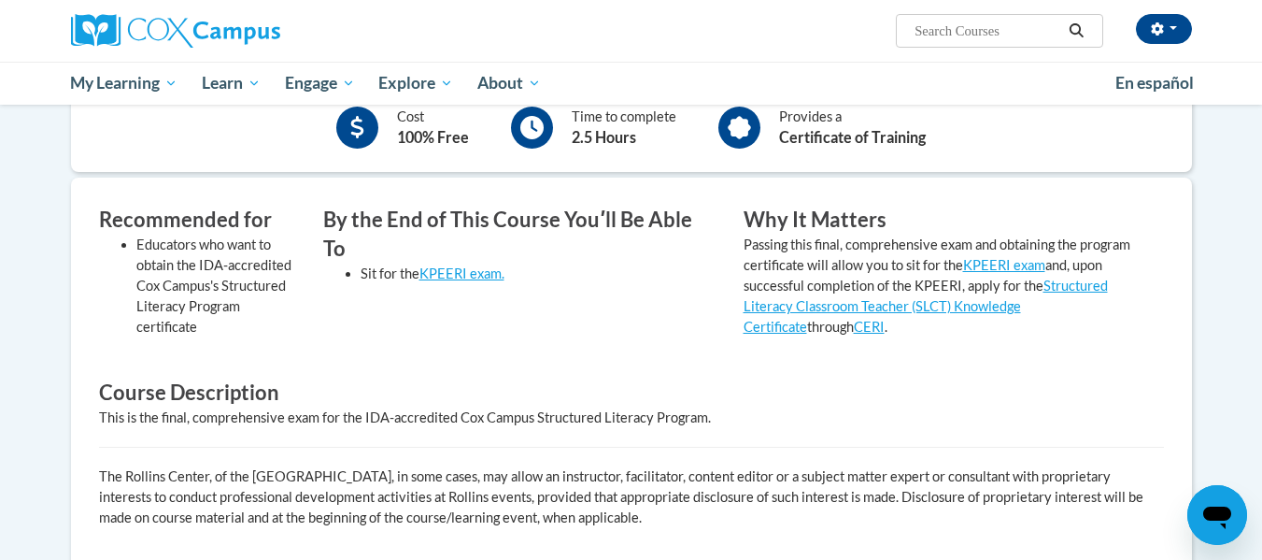
scroll to position [479, 0]
click at [453, 264] on link "KPEERI exam." at bounding box center [462, 272] width 85 height 16
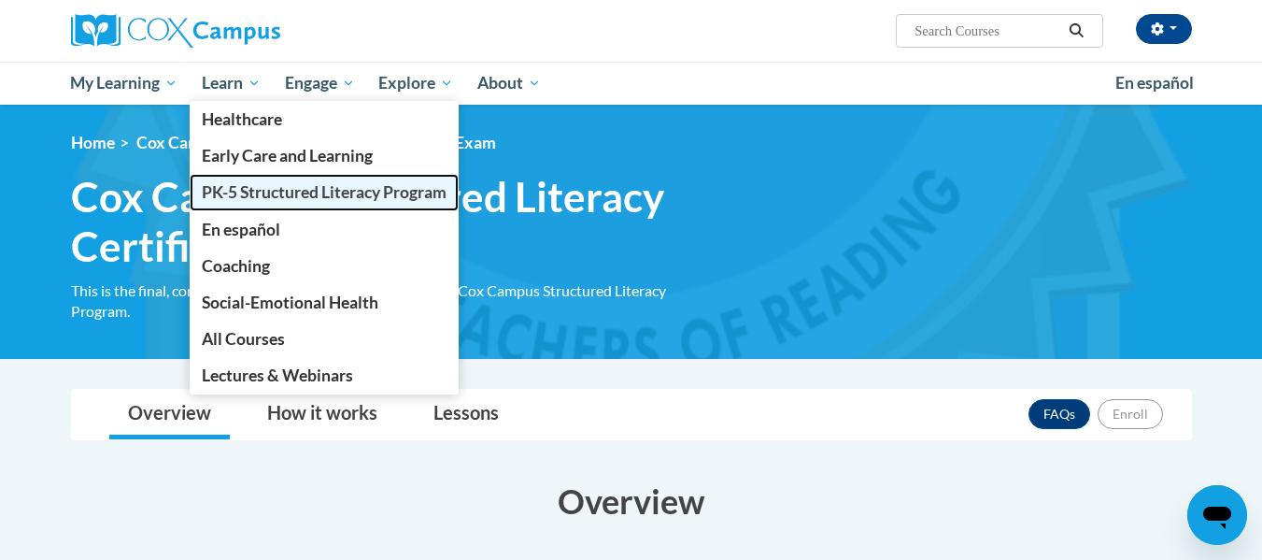
click at [247, 194] on span "PK-5 Structured Literacy Program" at bounding box center [324, 192] width 245 height 20
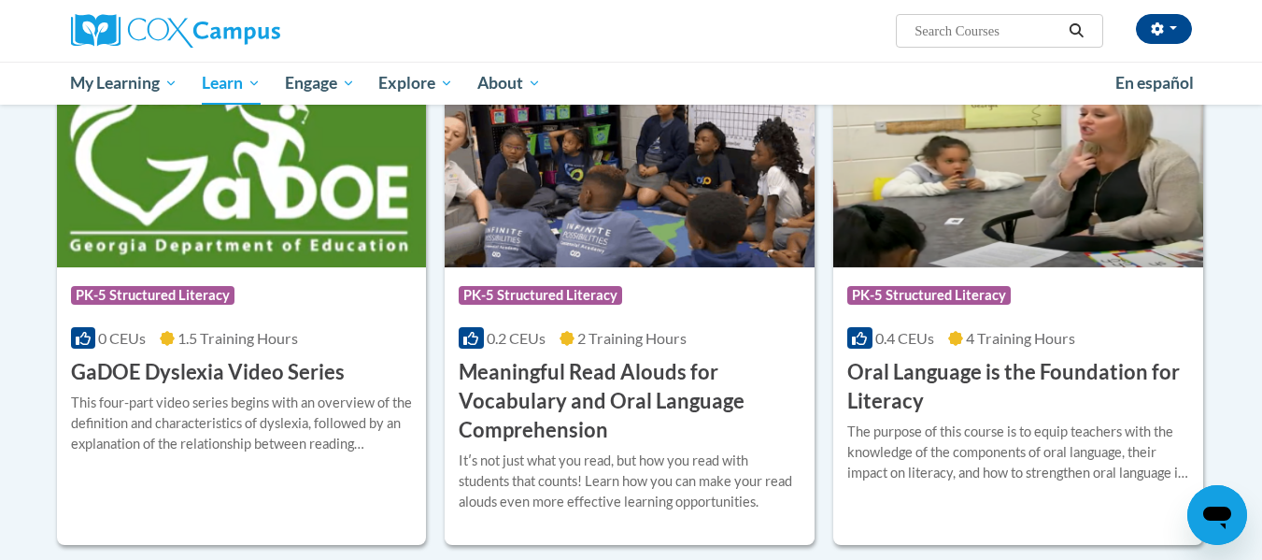
scroll to position [1093, 0]
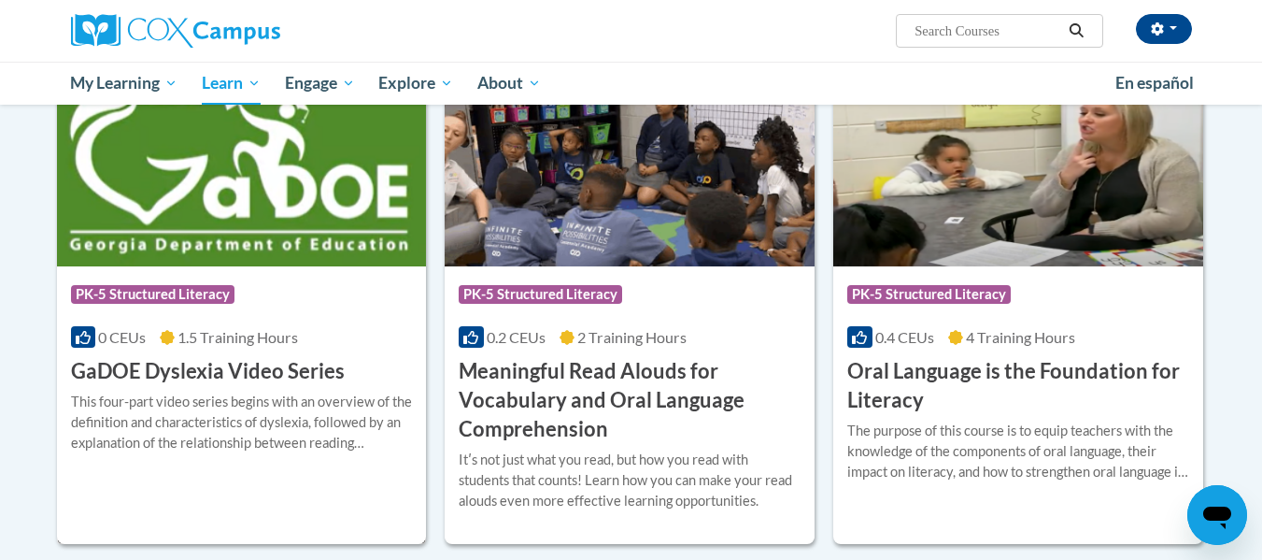
click at [230, 364] on h3 "GaDOE Dyslexia Video Series" at bounding box center [208, 371] width 274 height 29
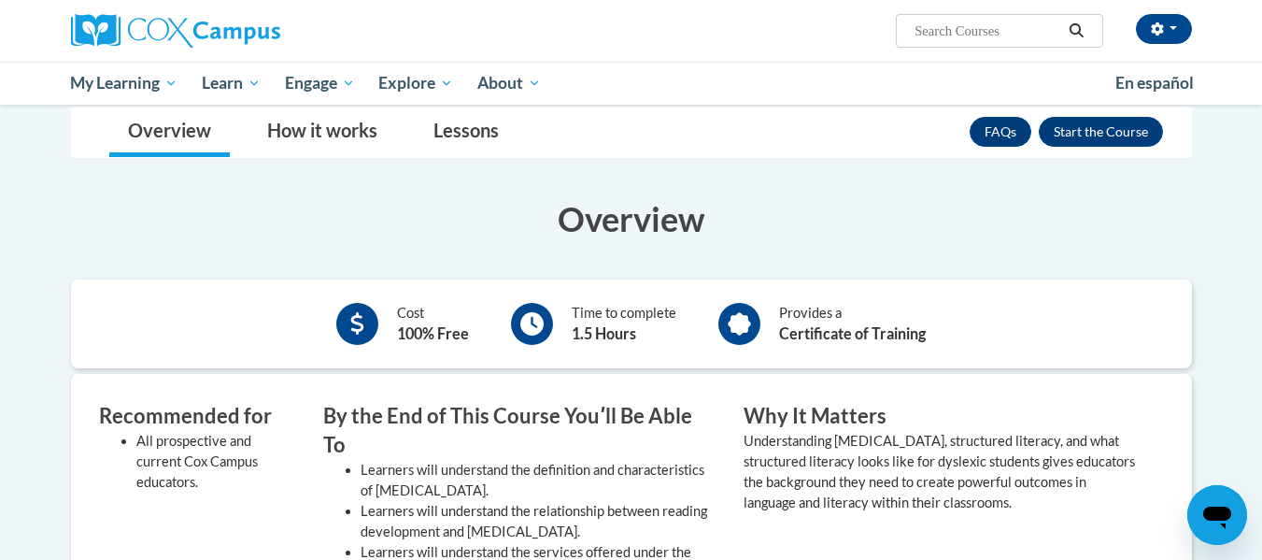
scroll to position [194, 0]
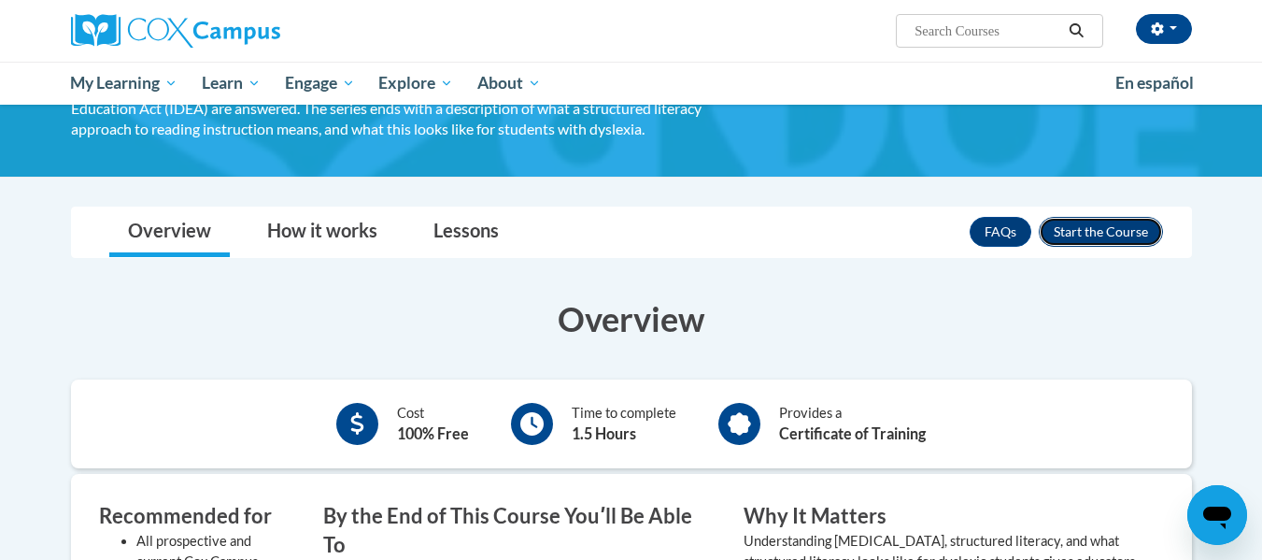
click at [1068, 227] on button "Enroll" at bounding box center [1101, 232] width 124 height 30
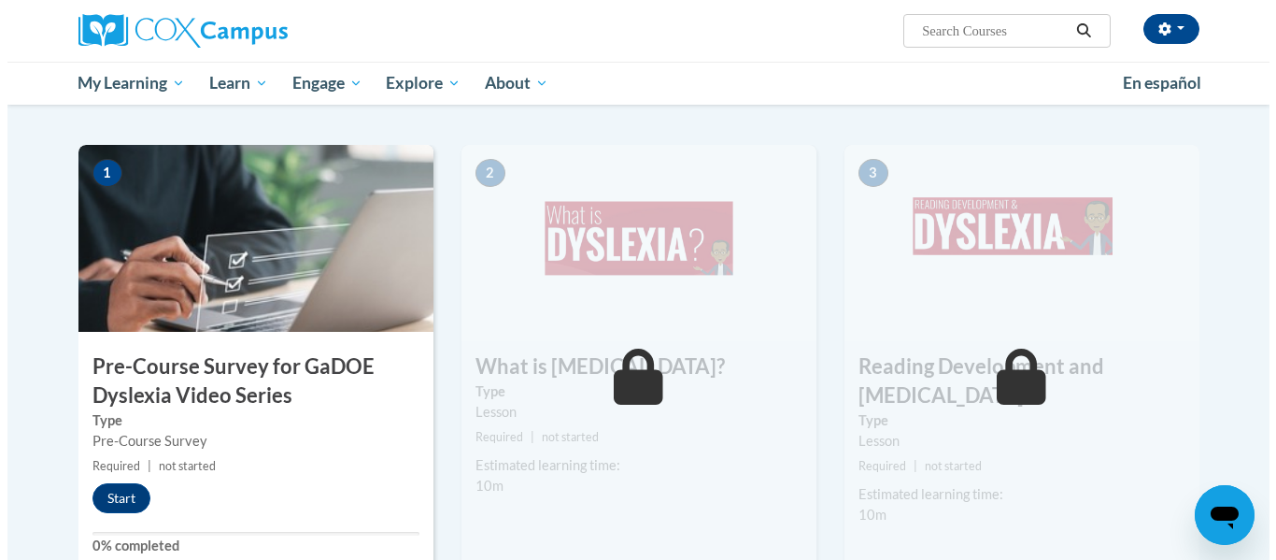
scroll to position [373, 0]
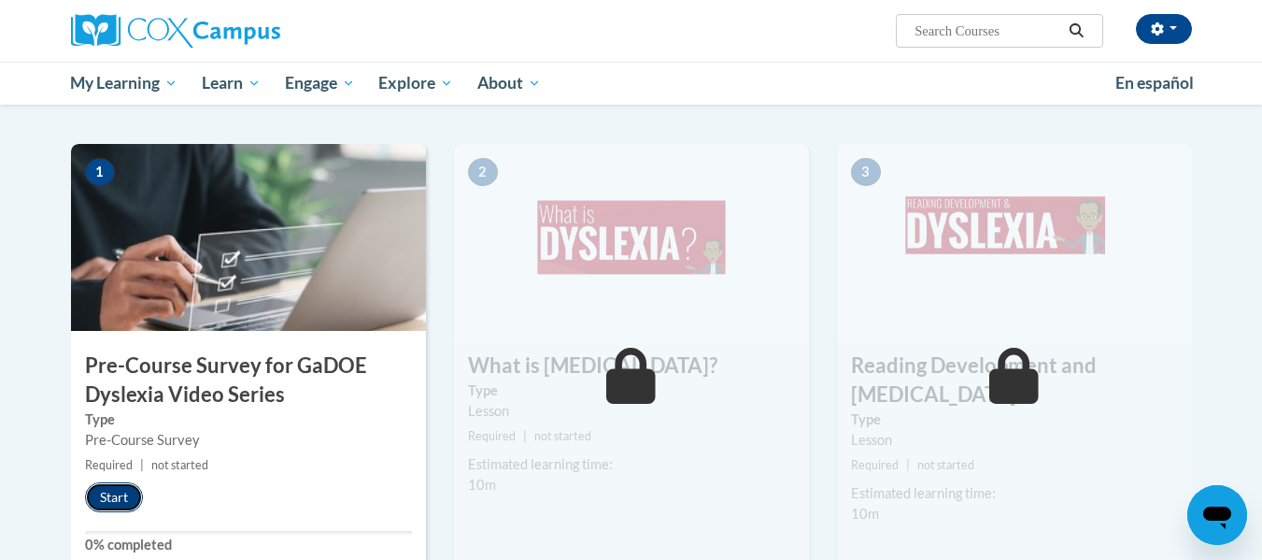
click at [119, 494] on button "Start" at bounding box center [114, 497] width 58 height 30
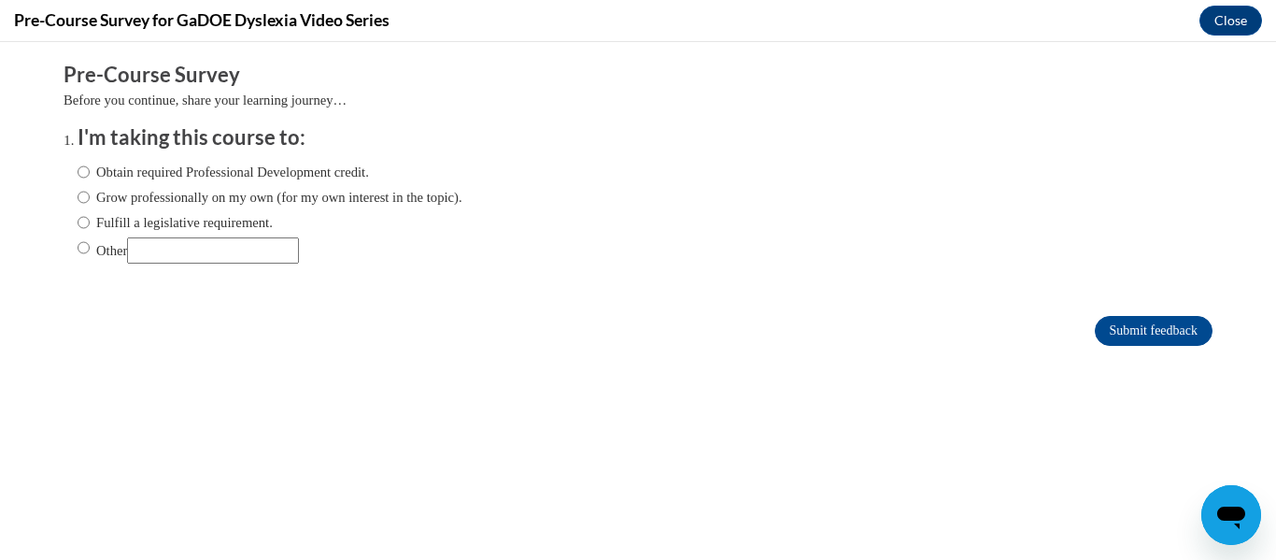
scroll to position [0, 0]
click at [78, 218] on label "Fulfill a legislative requirement." at bounding box center [175, 222] width 195 height 21
click at [78, 218] on input "Fulfill a legislative requirement." at bounding box center [84, 222] width 12 height 21
radio input "true"
click at [1103, 329] on input "Submit feedback" at bounding box center [1154, 331] width 118 height 30
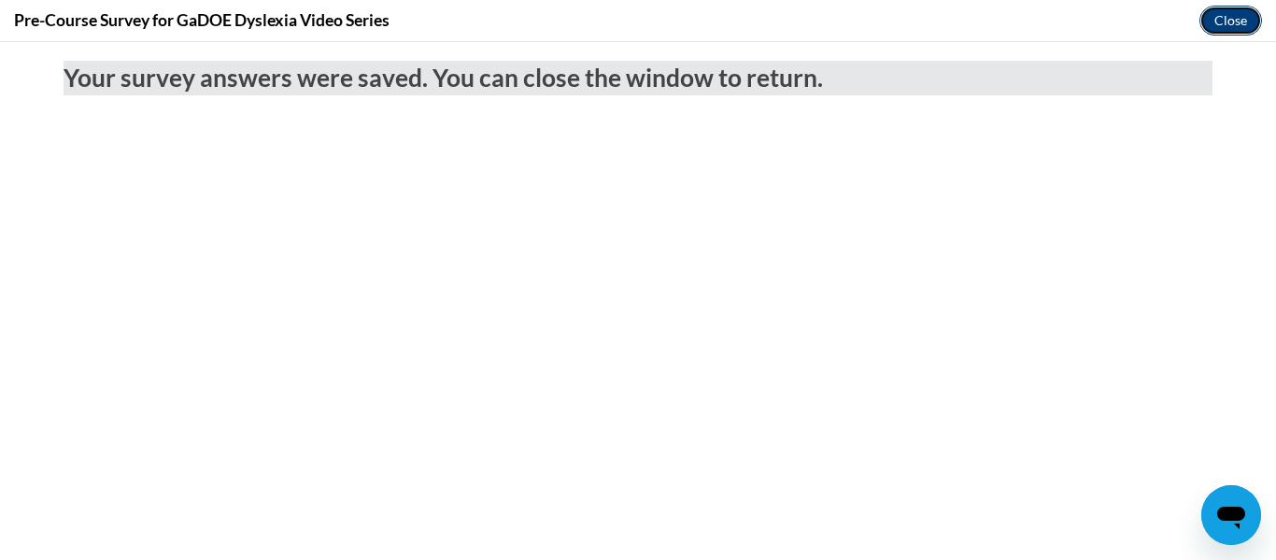
click at [1222, 22] on button "Close" at bounding box center [1231, 21] width 63 height 30
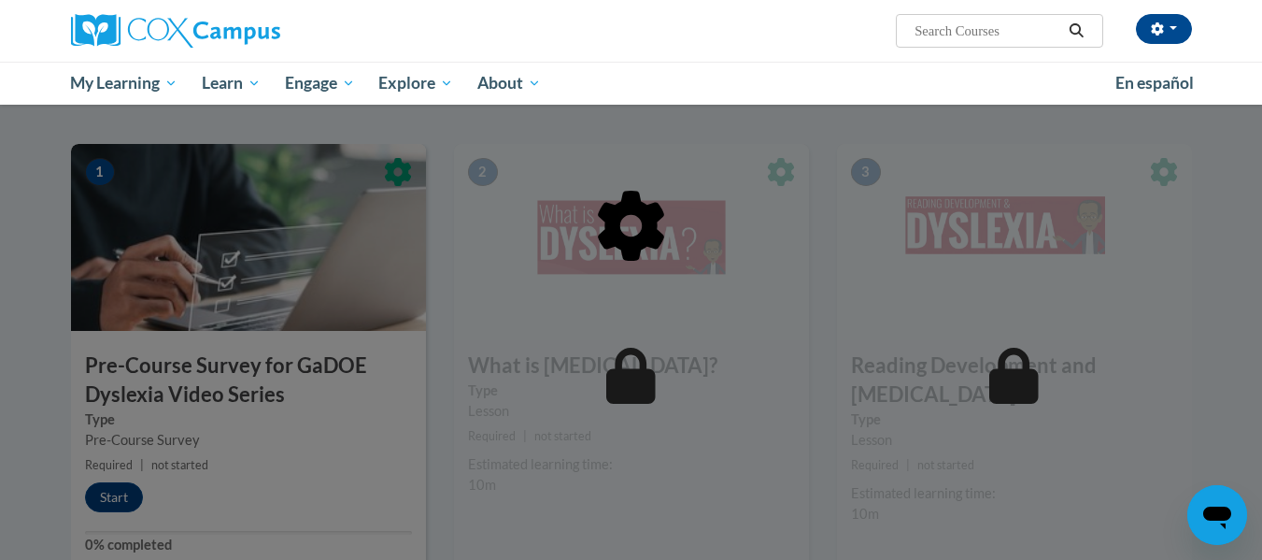
click at [347, 432] on div at bounding box center [631, 321] width 1121 height 355
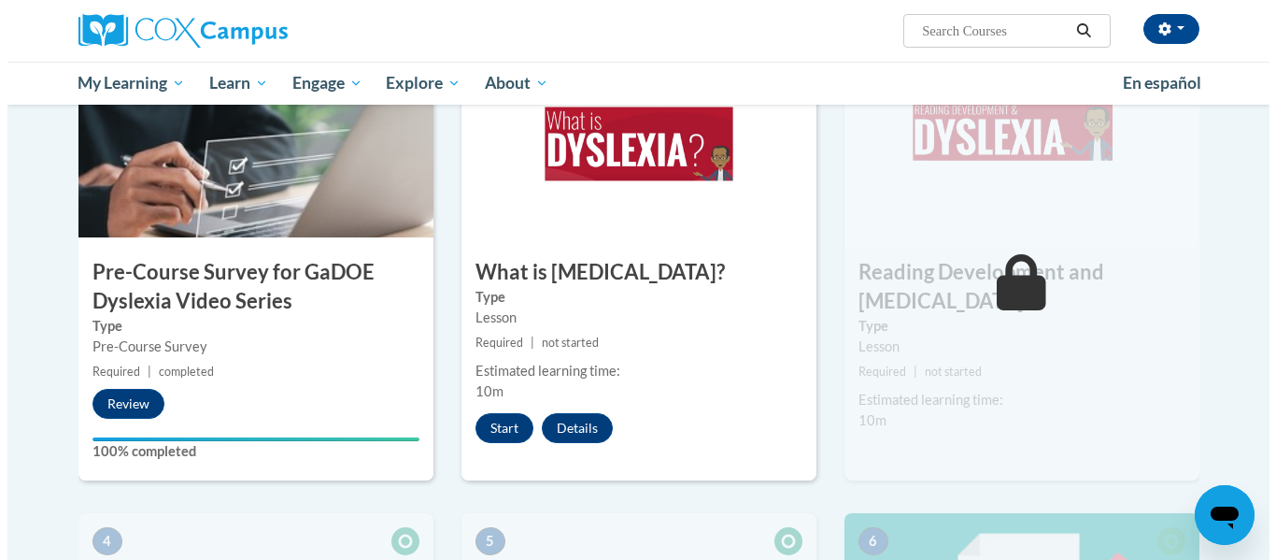
scroll to position [467, 0]
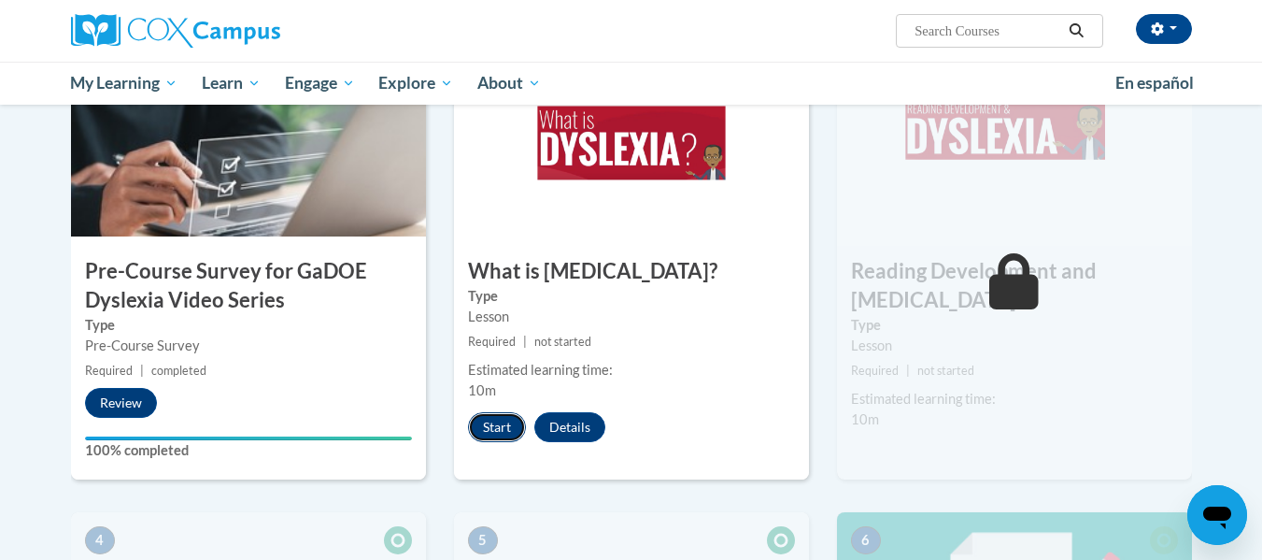
click at [498, 424] on button "Start" at bounding box center [497, 427] width 58 height 30
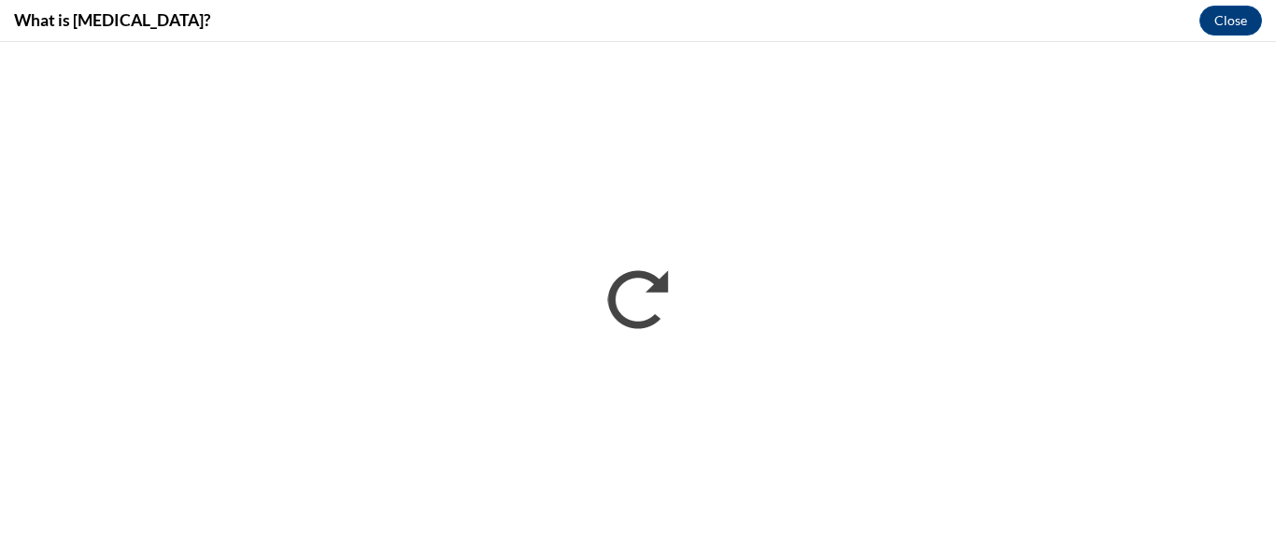
scroll to position [0, 0]
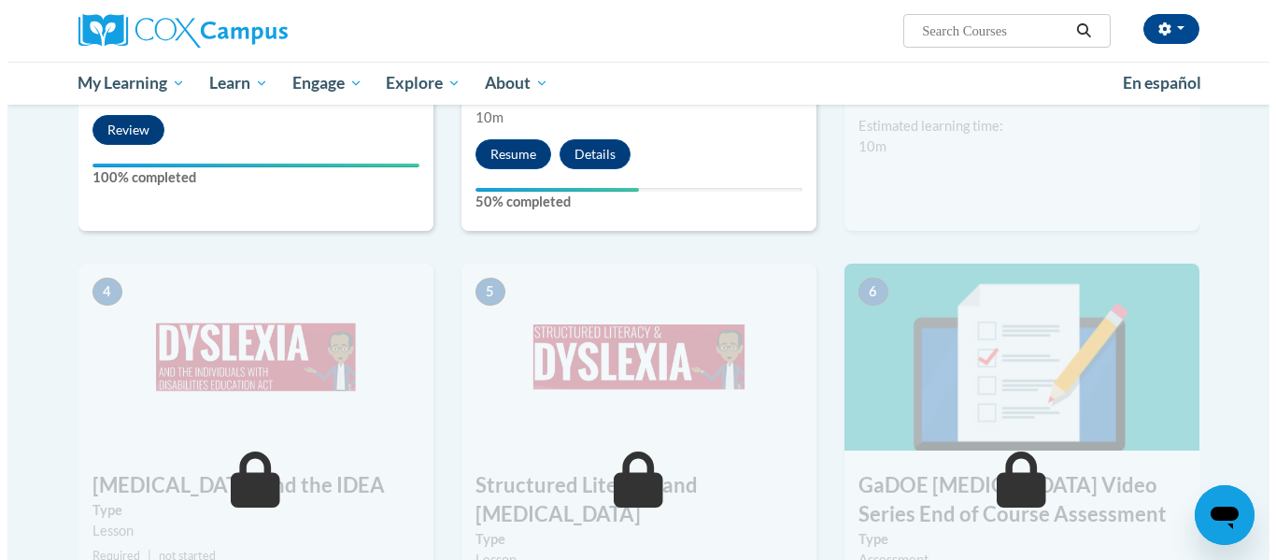
scroll to position [739, 0]
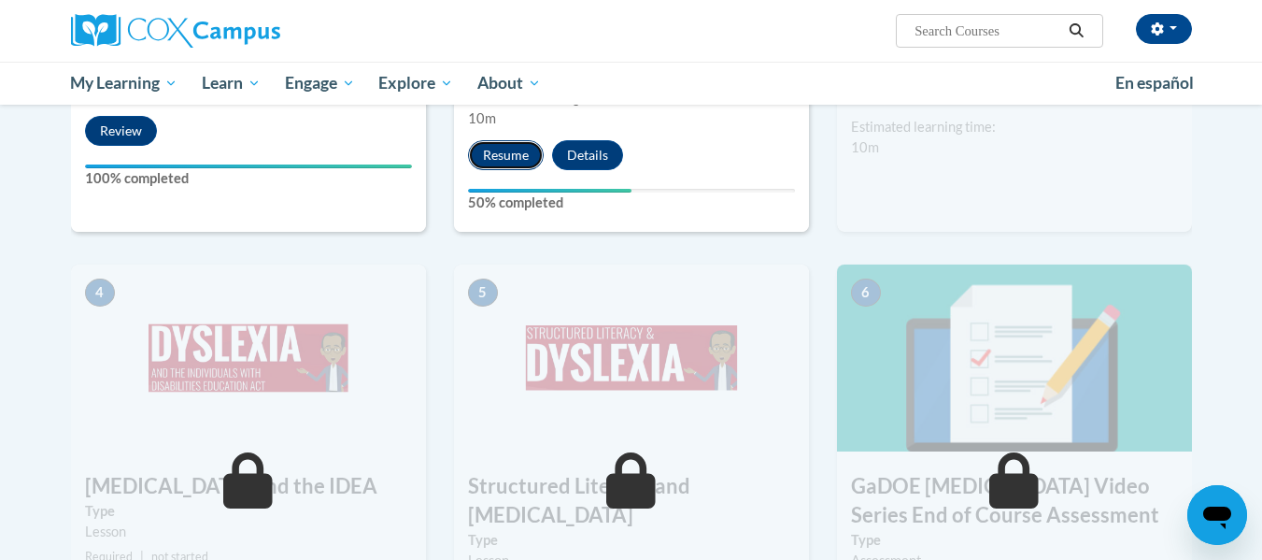
click at [514, 158] on button "Resume" at bounding box center [506, 155] width 76 height 30
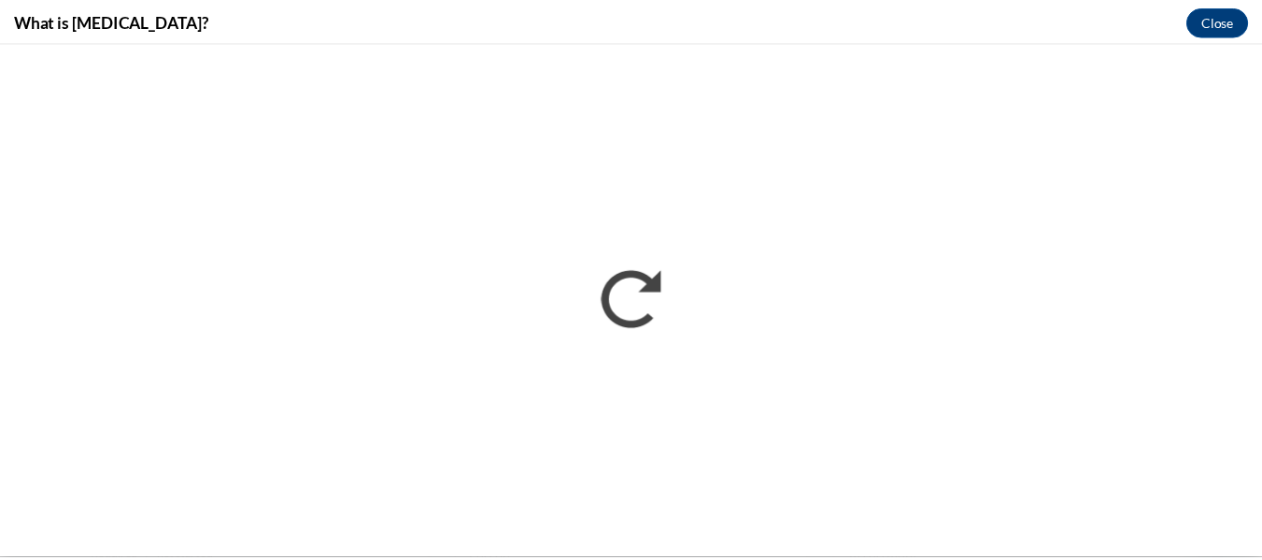
scroll to position [0, 0]
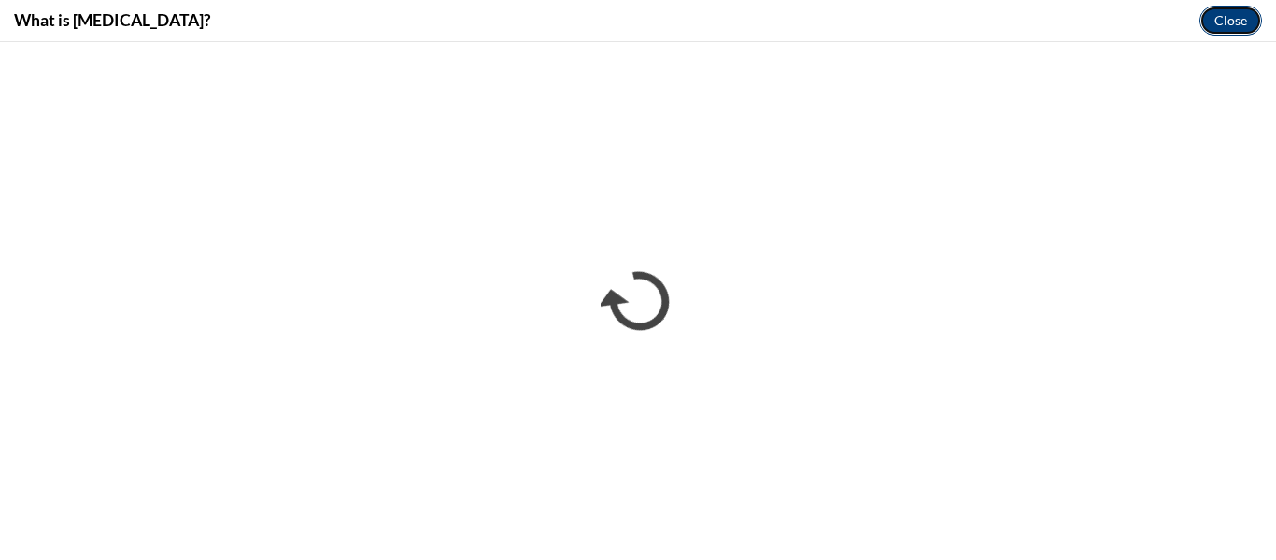
click at [1233, 14] on button "Close" at bounding box center [1231, 21] width 63 height 30
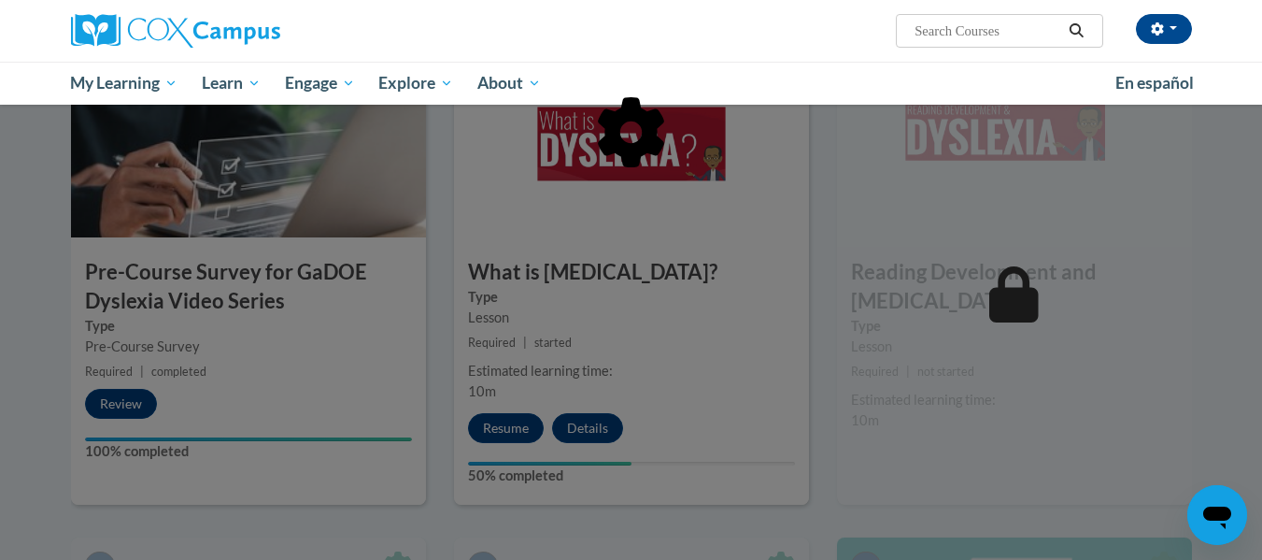
scroll to position [467, 0]
click at [508, 425] on div at bounding box center [631, 280] width 1262 height 560
click at [661, 359] on div at bounding box center [631, 227] width 1121 height 355
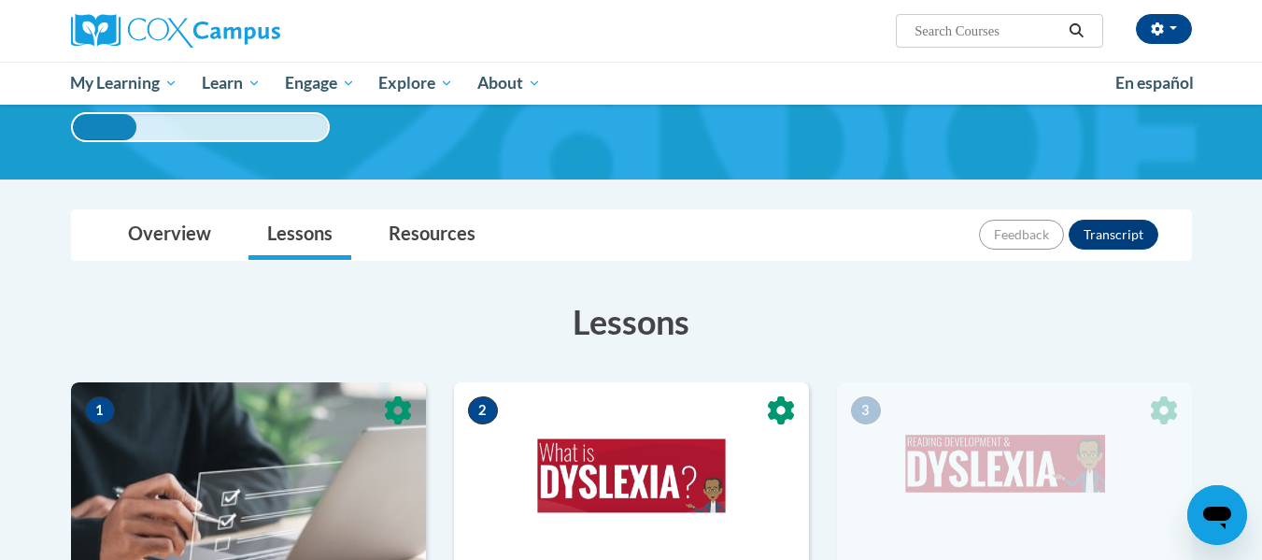
scroll to position [130, 0]
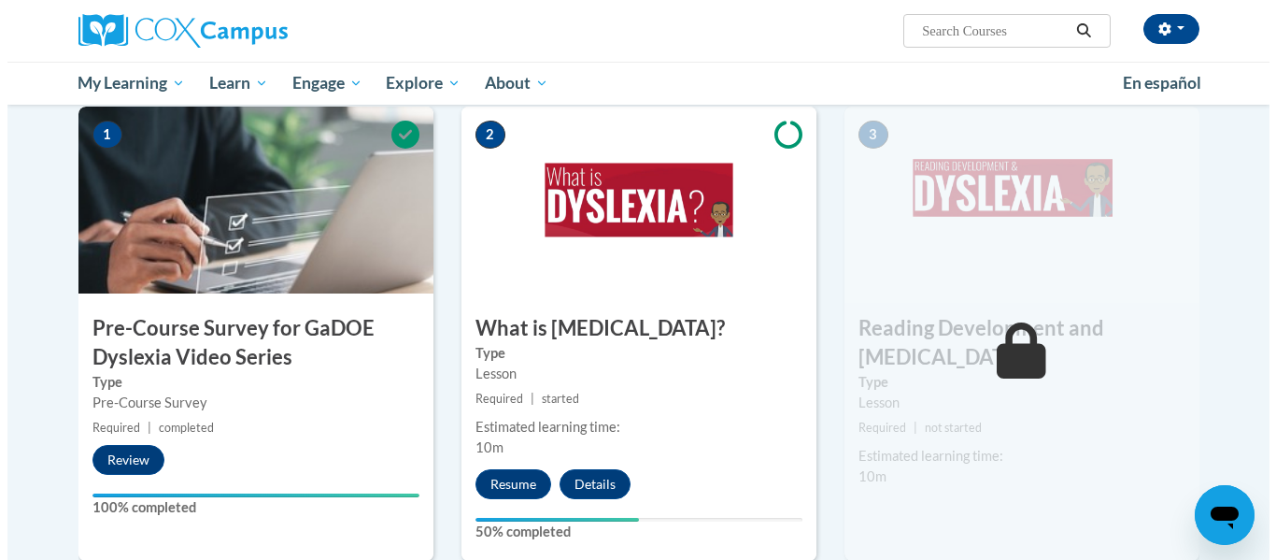
scroll to position [413, 0]
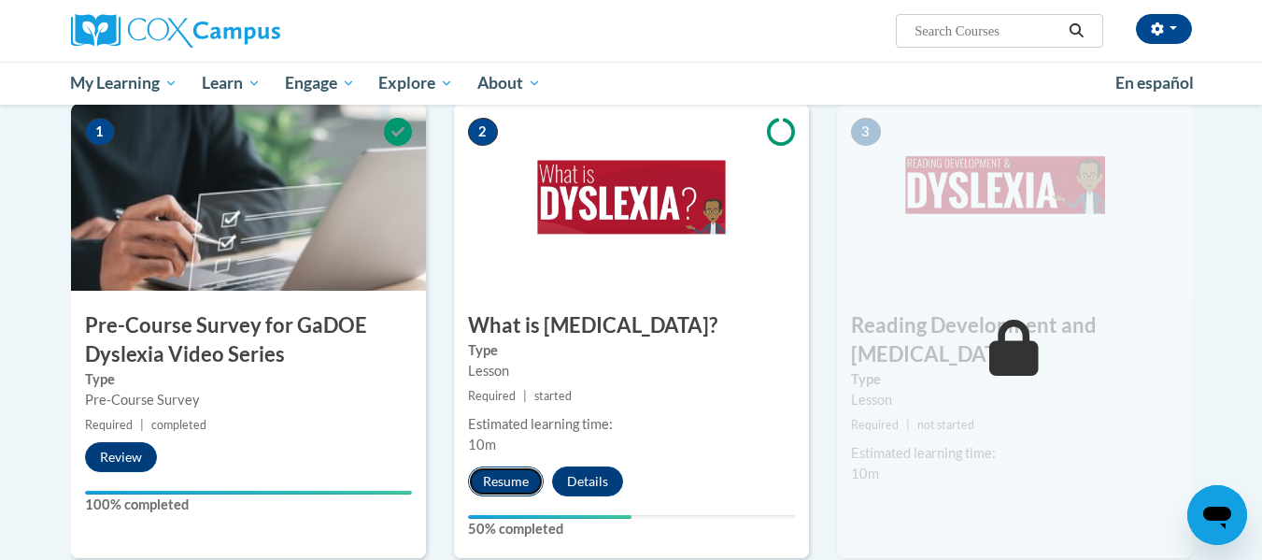
click at [500, 481] on button "Resume" at bounding box center [506, 481] width 76 height 30
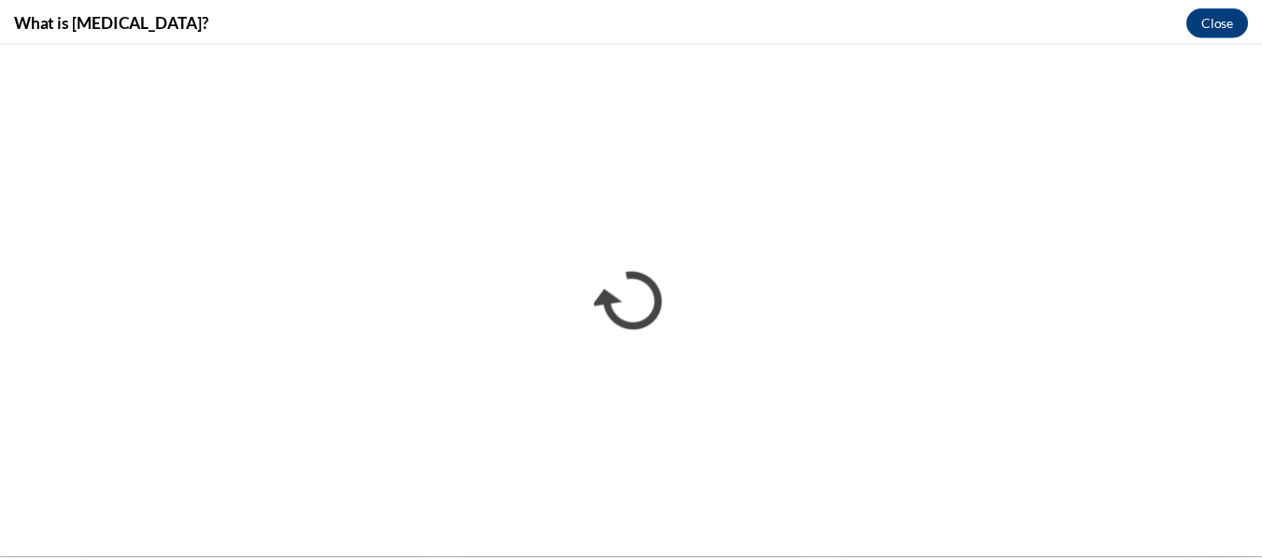
scroll to position [0, 0]
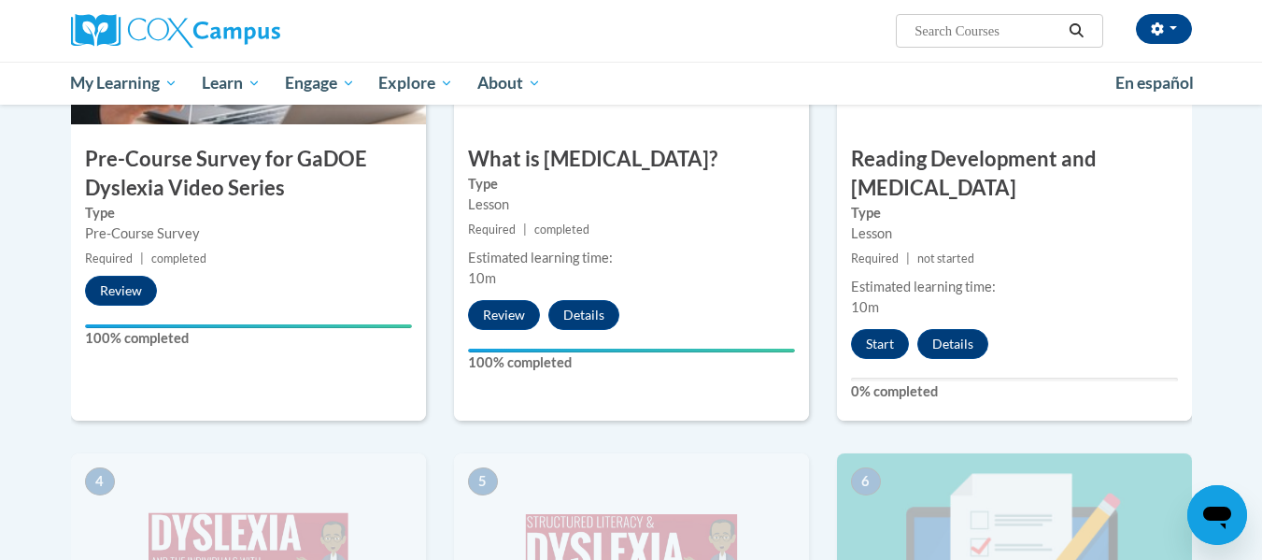
scroll to position [578, 0]
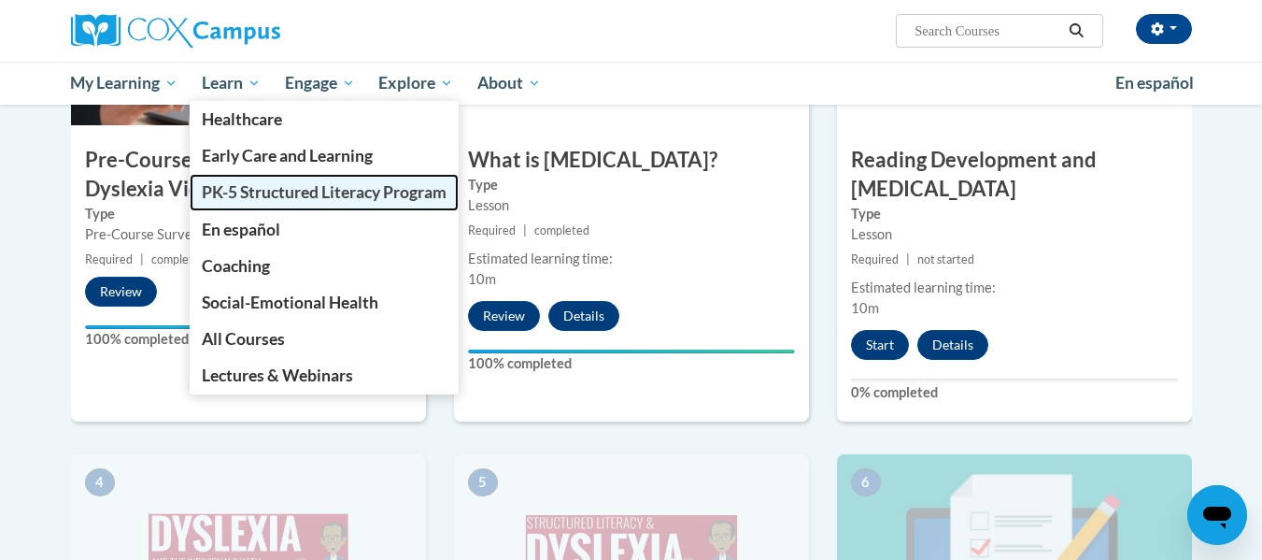
click at [253, 193] on span "PK-5 Structured Literacy Program" at bounding box center [324, 192] width 245 height 20
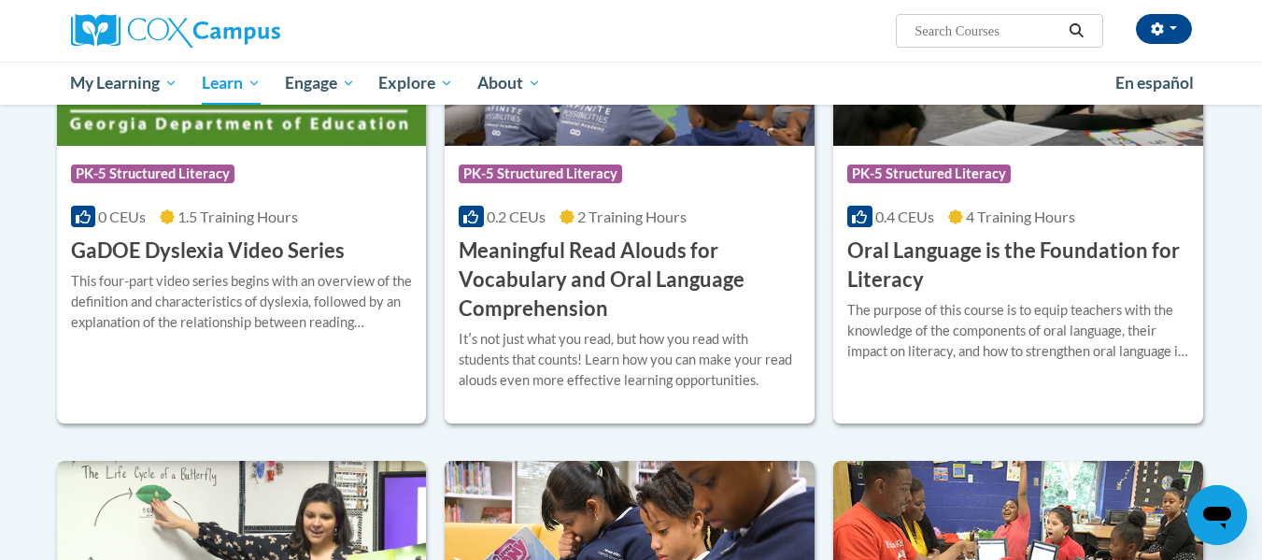
scroll to position [1213, 0]
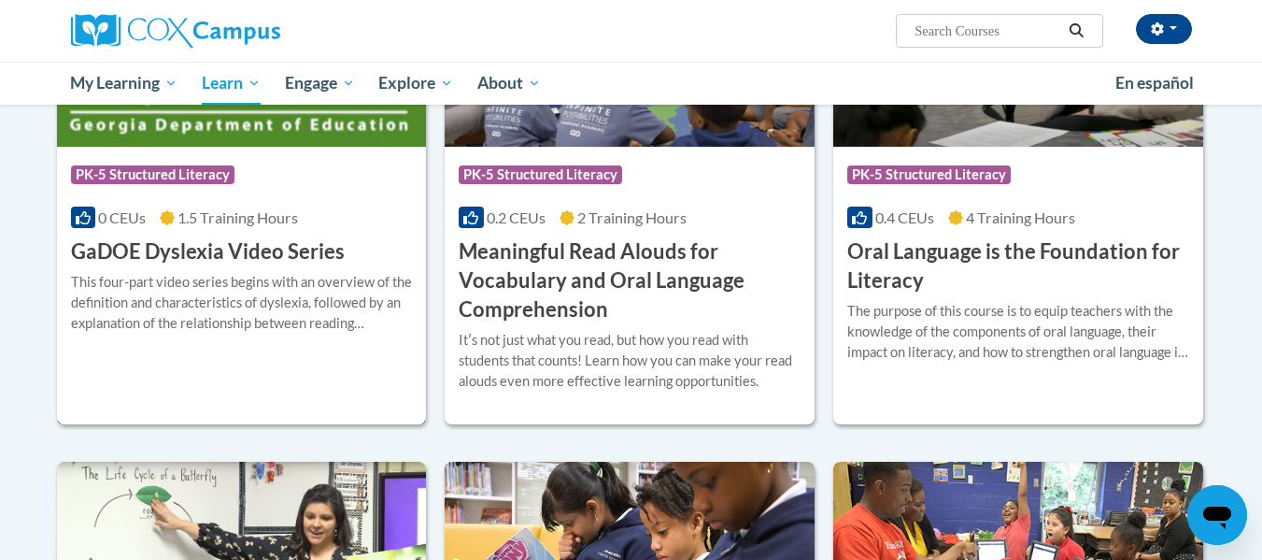
click at [238, 253] on h3 "GaDOE Dyslexia Video Series" at bounding box center [208, 251] width 274 height 29
